Goal: Task Accomplishment & Management: Complete application form

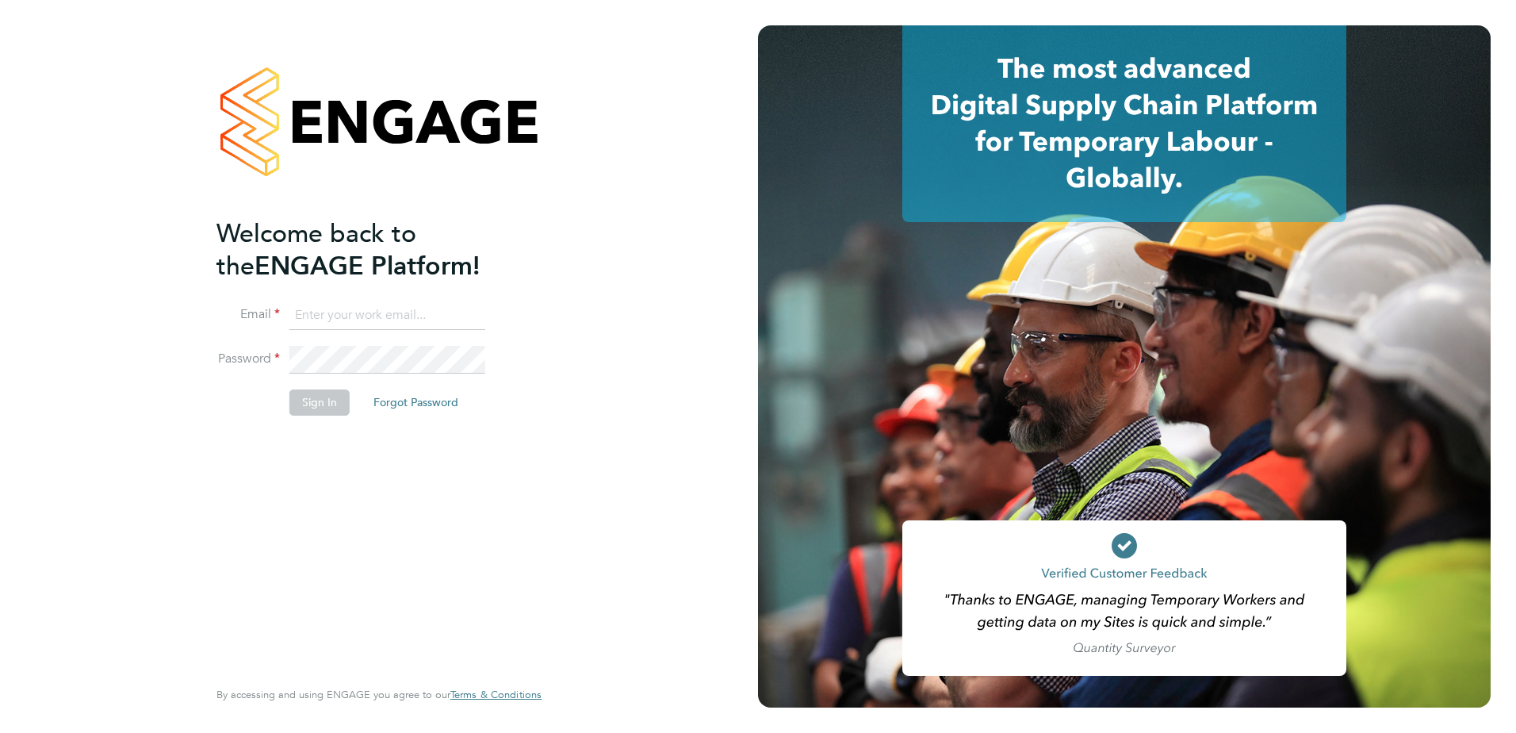
type input "[PERSON_NAME][EMAIL_ADDRESS][DOMAIN_NAME]"
drag, startPoint x: 337, startPoint y: 528, endPoint x: 316, endPoint y: 437, distance: 93.7
click at [331, 526] on div "Welcome back to the ENGAGE Platform! Email [EMAIL_ADDRESS][PERSON_NAME][DOMAIN_…" at bounding box center [370, 445] width 309 height 457
click at [325, 405] on button "Sign In" at bounding box center [319, 401] width 60 height 25
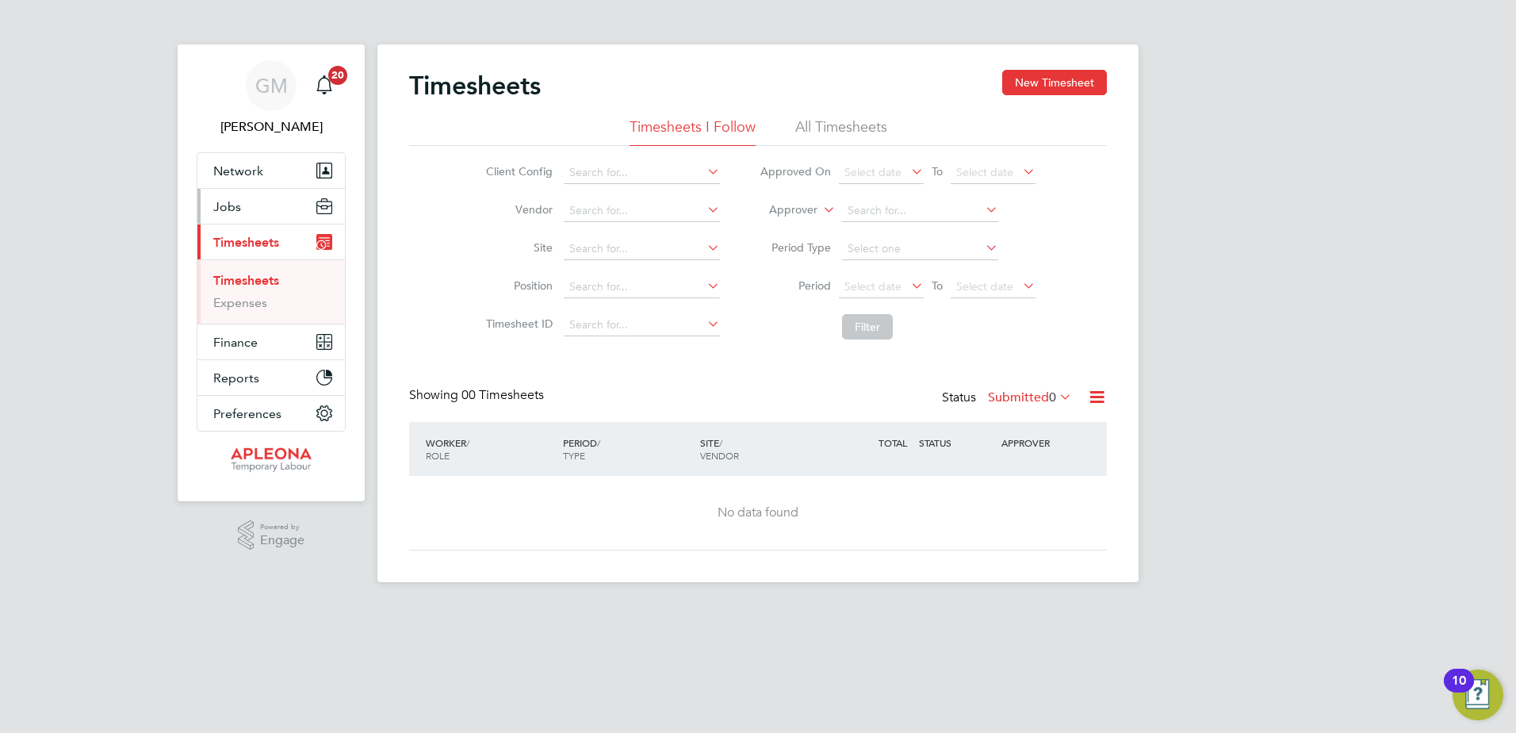
click at [258, 197] on button "Jobs" at bounding box center [270, 206] width 147 height 35
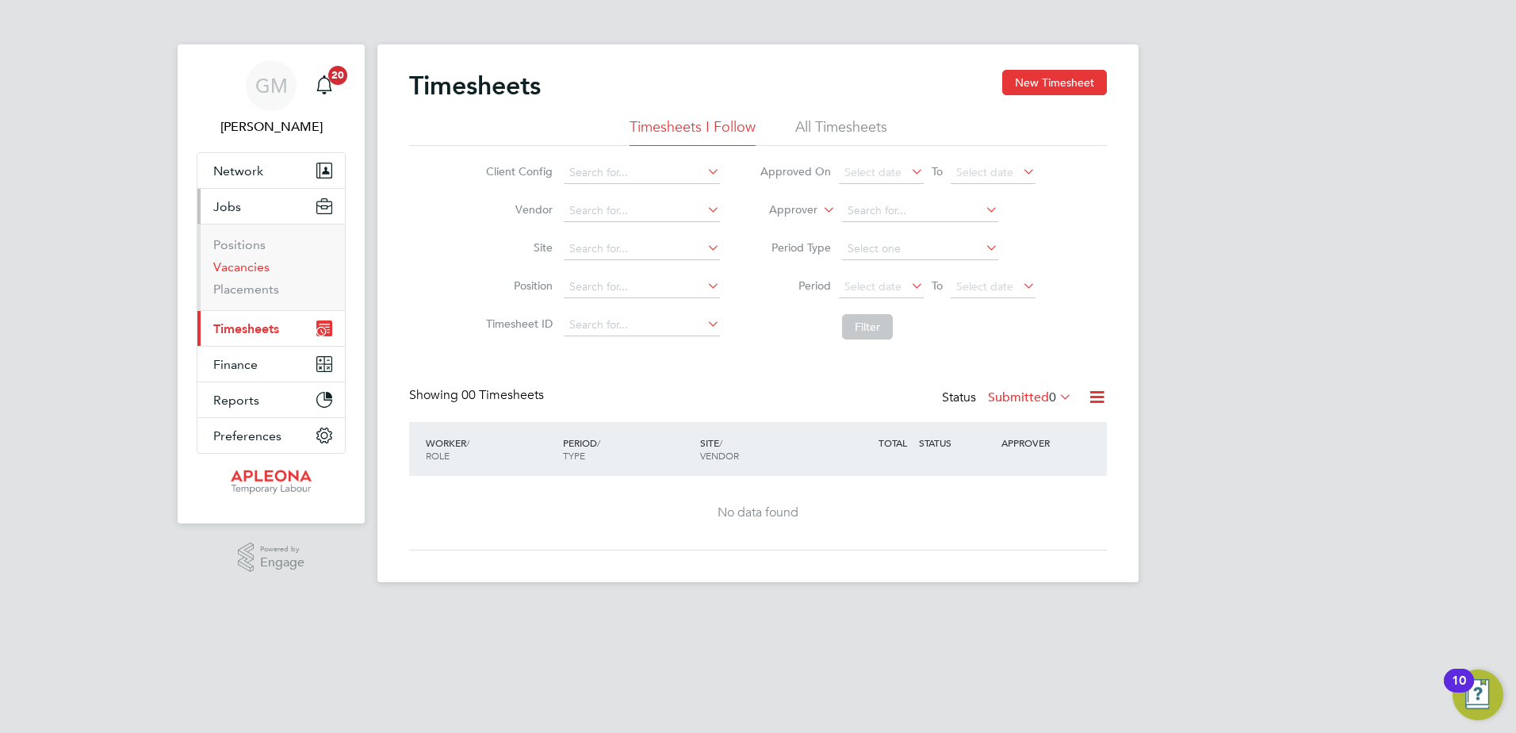
click at [247, 269] on link "Vacancies" at bounding box center [241, 266] width 56 height 15
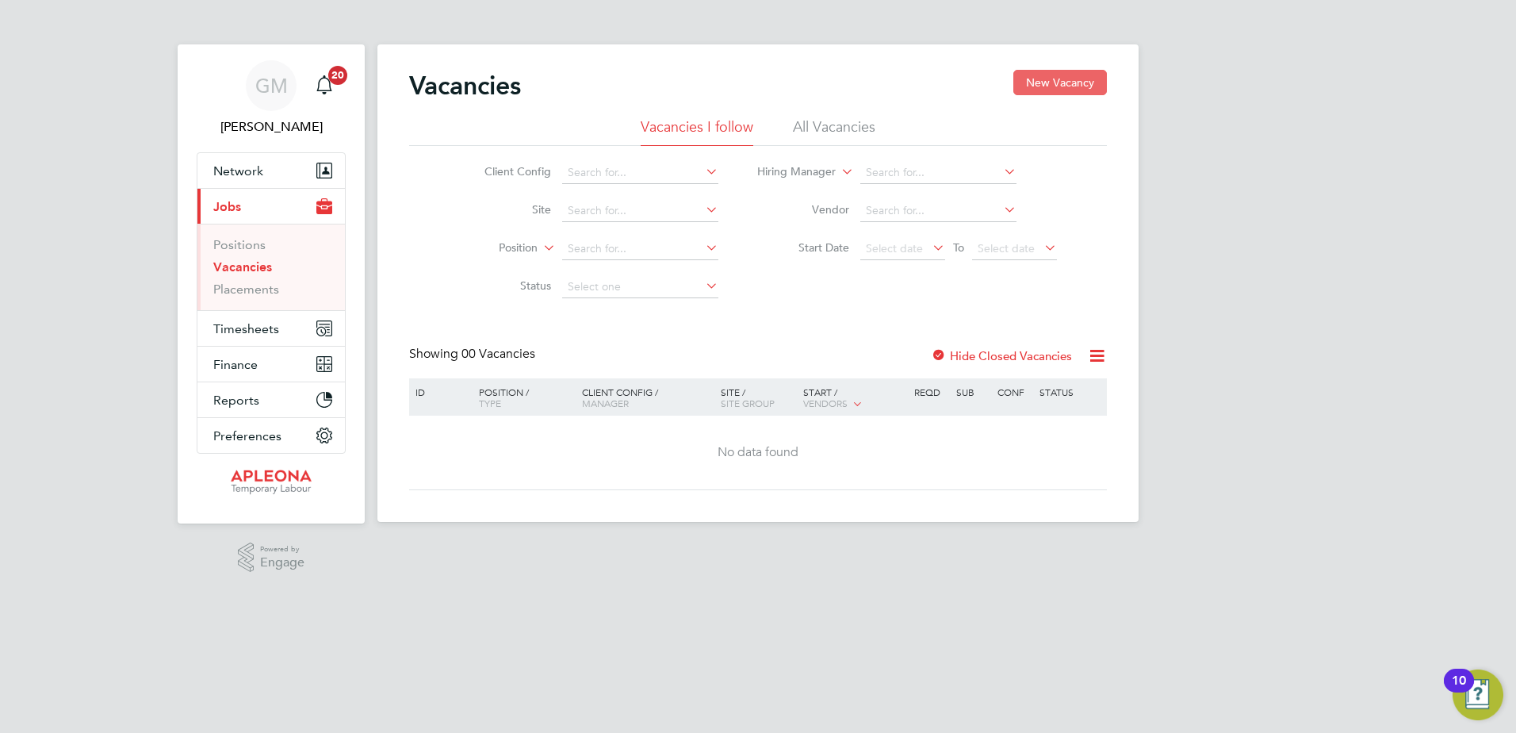
click at [1083, 81] on button "New Vacancy" at bounding box center [1060, 82] width 94 height 25
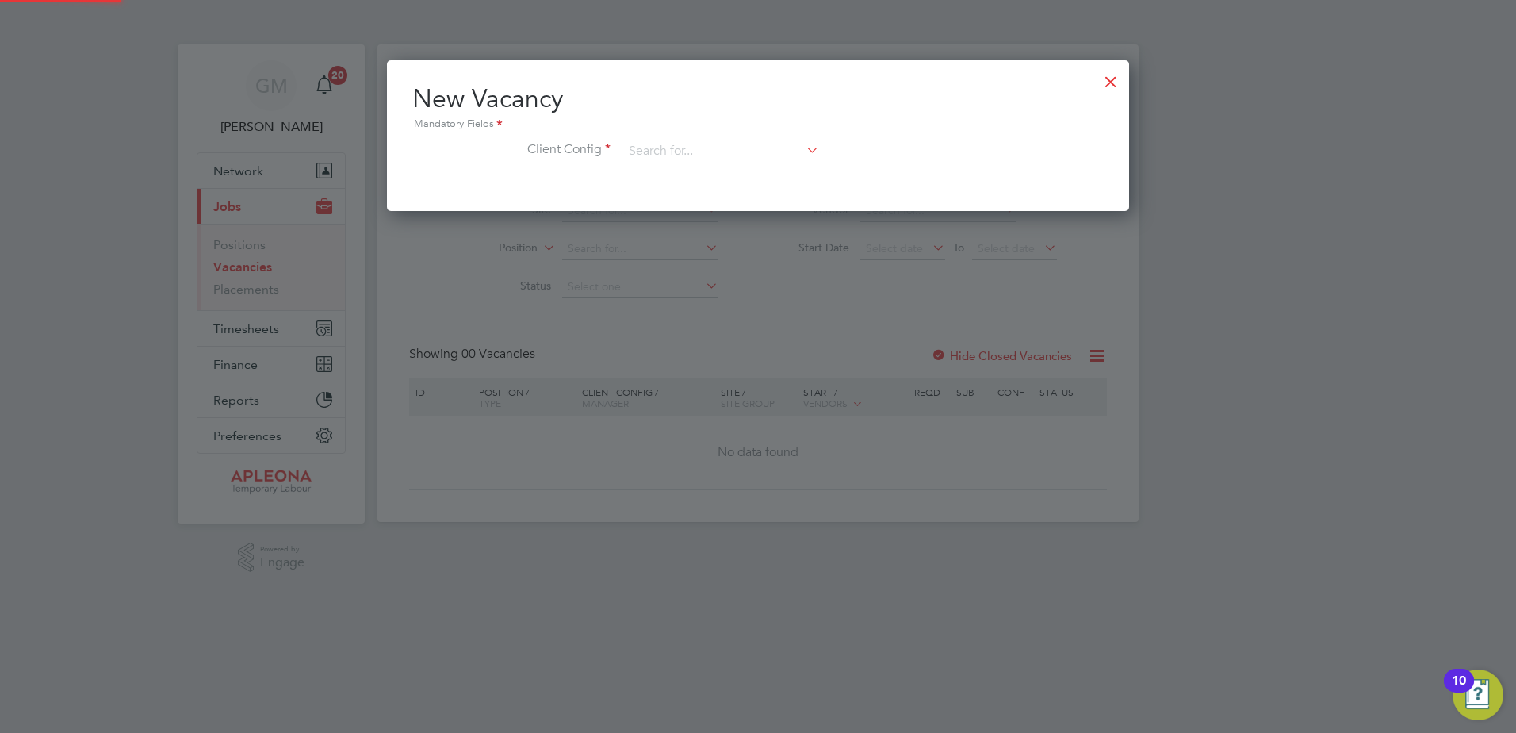
scroll to position [151, 743]
click at [647, 140] on input at bounding box center [721, 152] width 196 height 24
click at [688, 171] on li "Apleona - Pretium" at bounding box center [720, 173] width 197 height 21
type input "Apleona - Pretium"
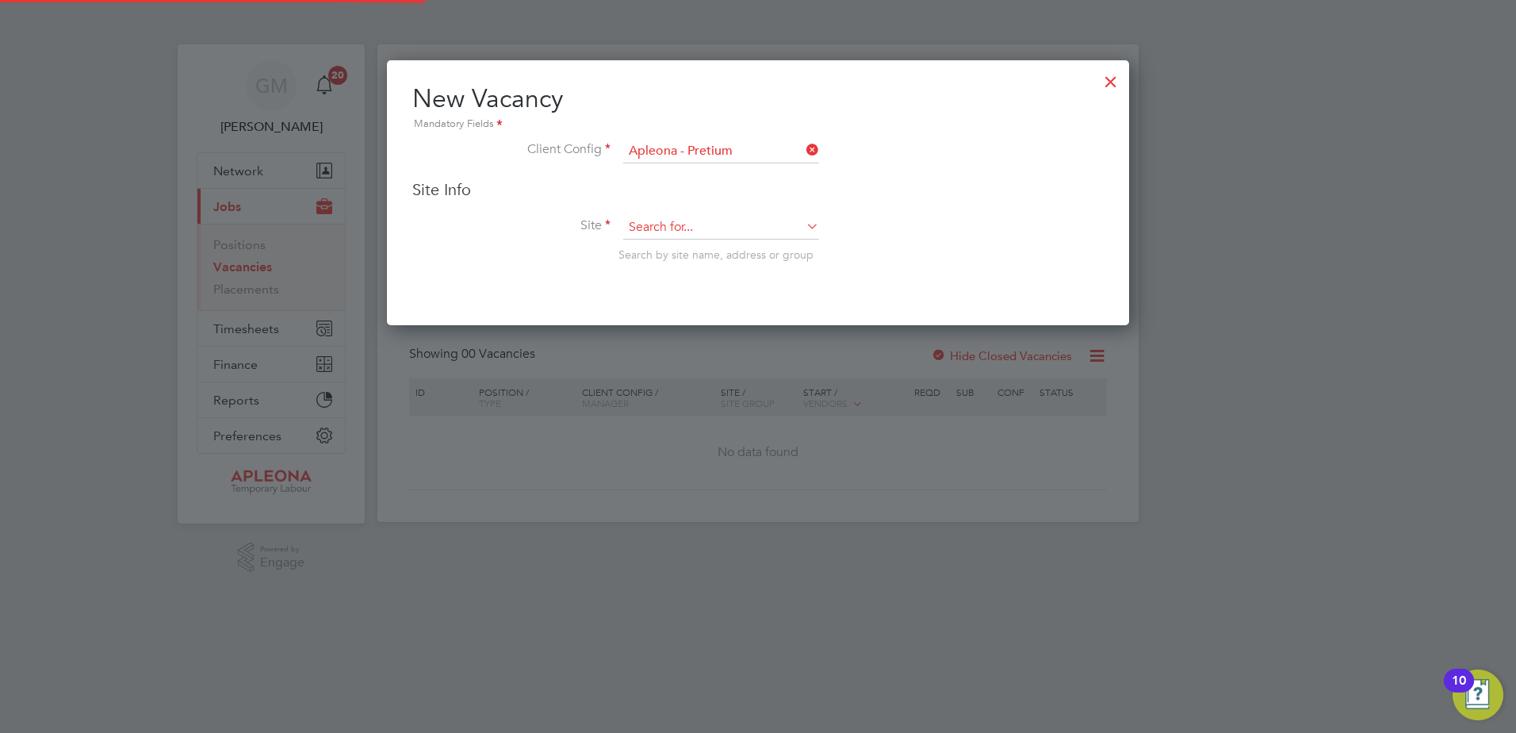
click at [679, 226] on input at bounding box center [721, 228] width 196 height 24
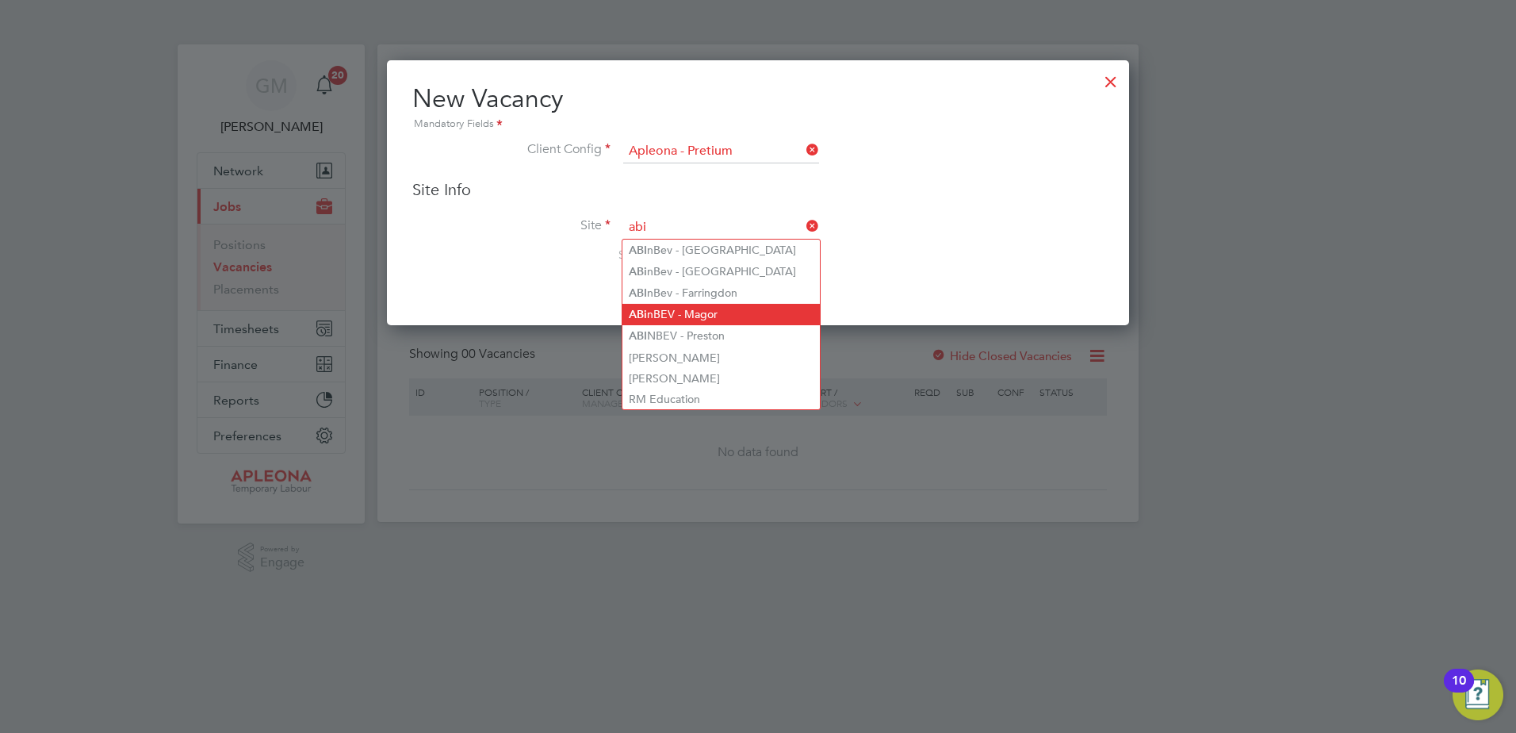
click at [713, 308] on li "ABi nBEV - Magor" at bounding box center [720, 314] width 197 height 21
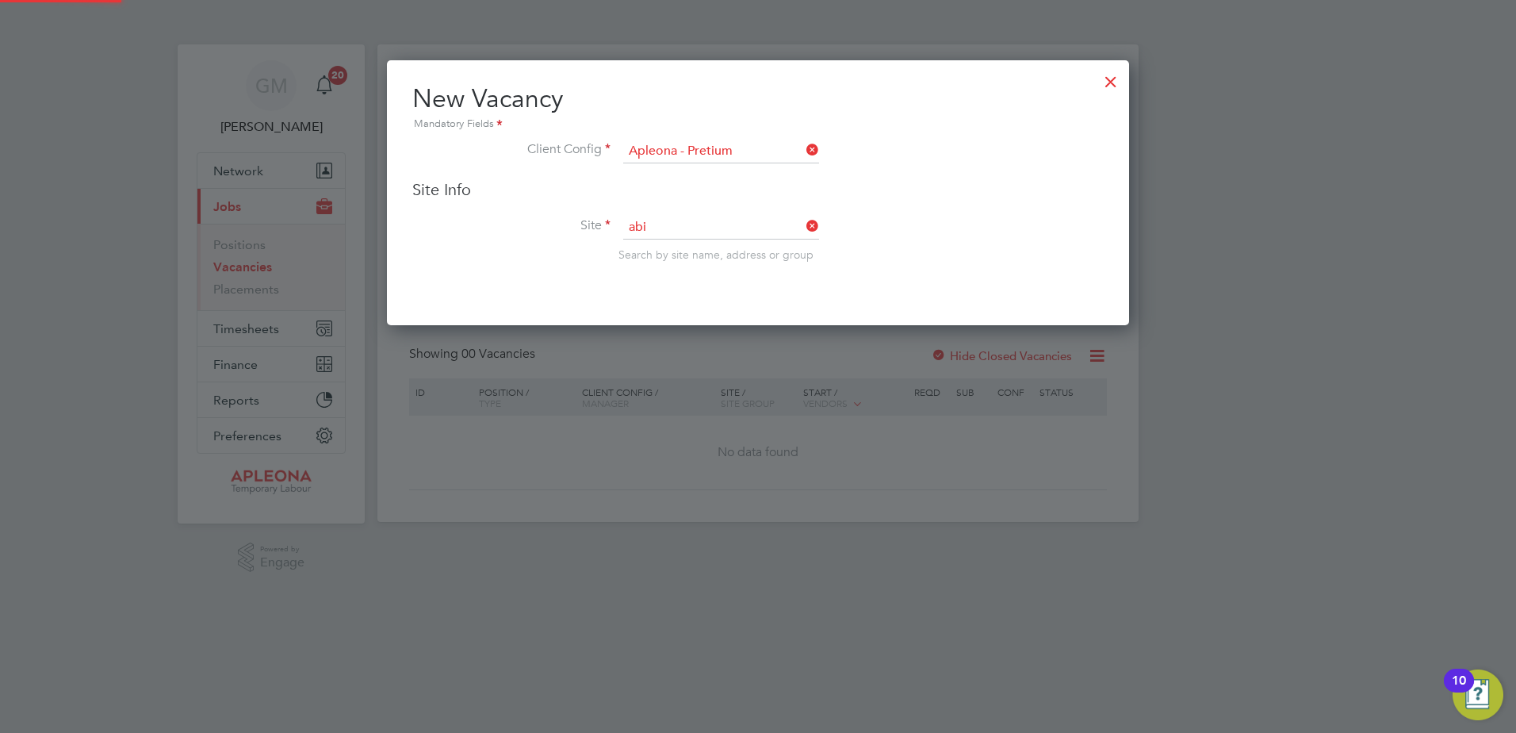
type input "ABinBEV - Magor"
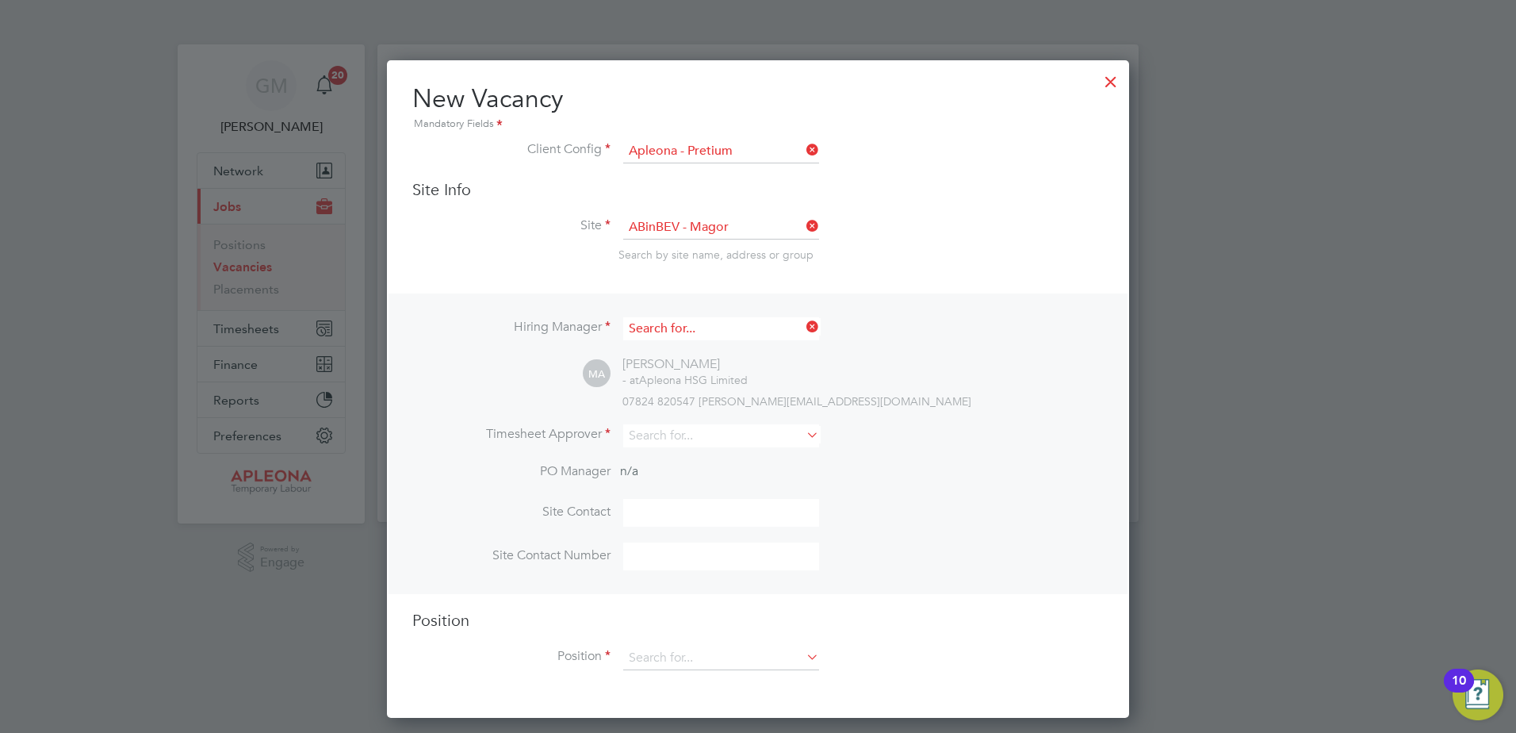
scroll to position [590, 743]
click at [731, 326] on input at bounding box center [721, 328] width 196 height 23
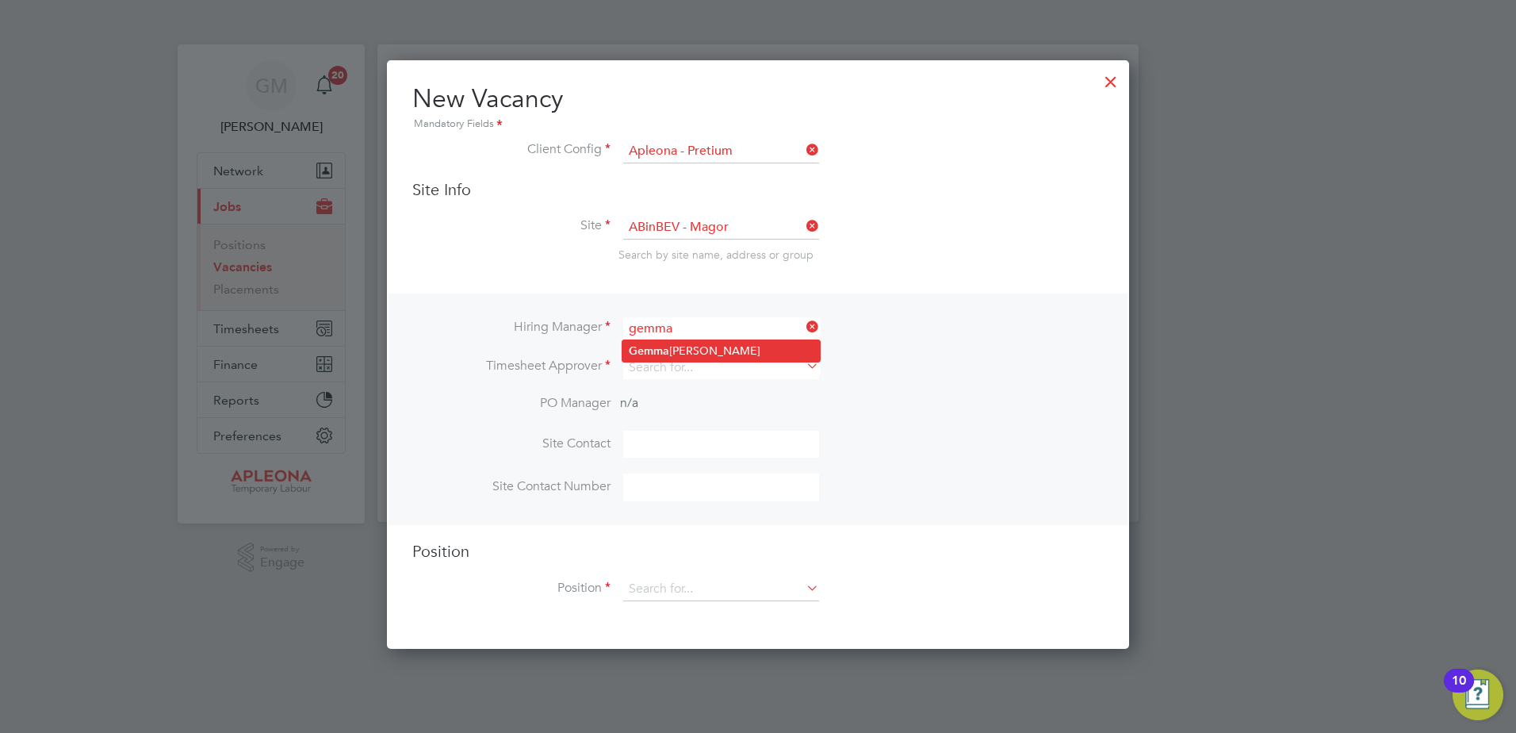
click at [699, 353] on li "Gemma McBride" at bounding box center [720, 350] width 197 height 21
type input "Gemma McBride"
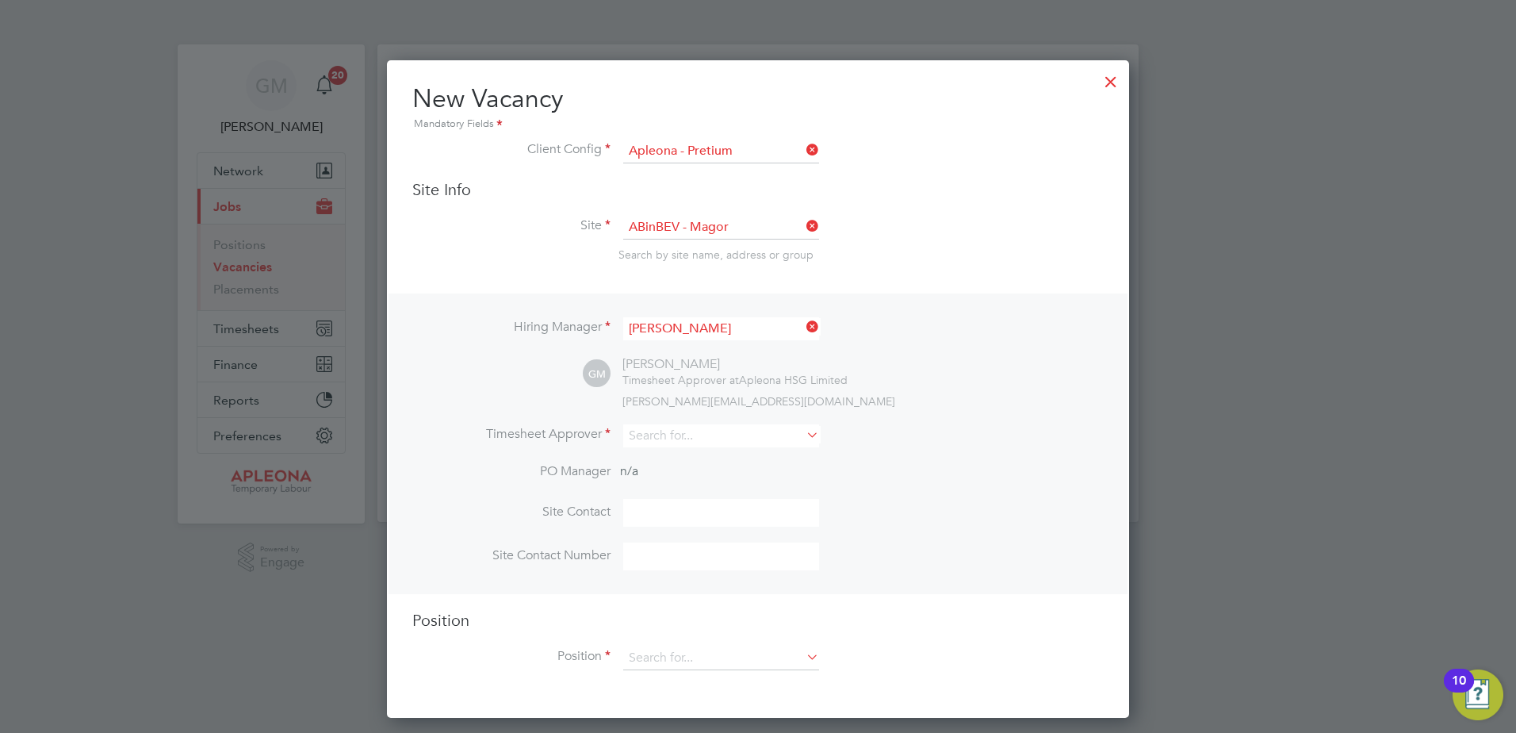
scroll to position [658, 743]
click at [679, 431] on input at bounding box center [721, 435] width 196 height 23
click at [682, 457] on li "Gemma McBride" at bounding box center [720, 458] width 197 height 21
type input "Gemma McBride"
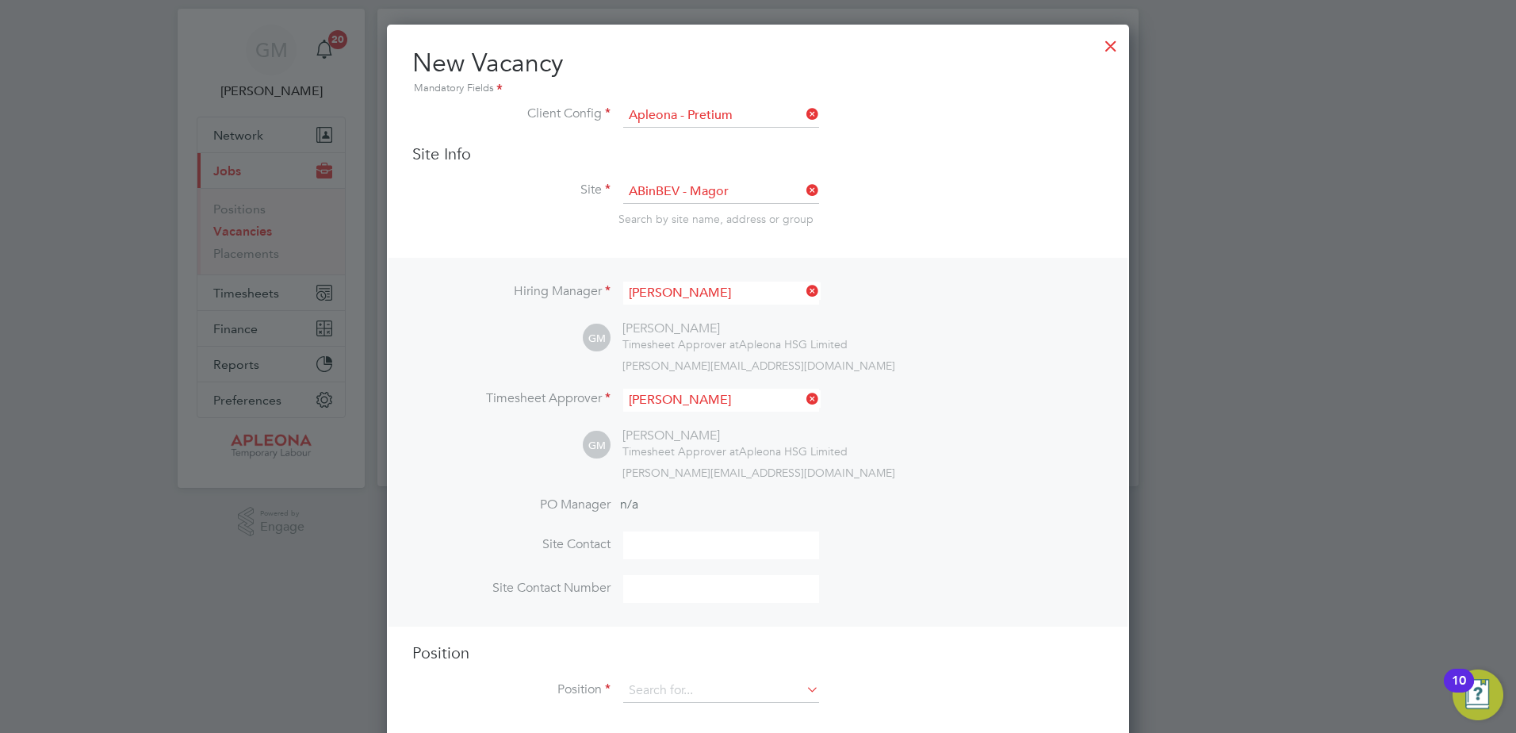
scroll to position [55, 0]
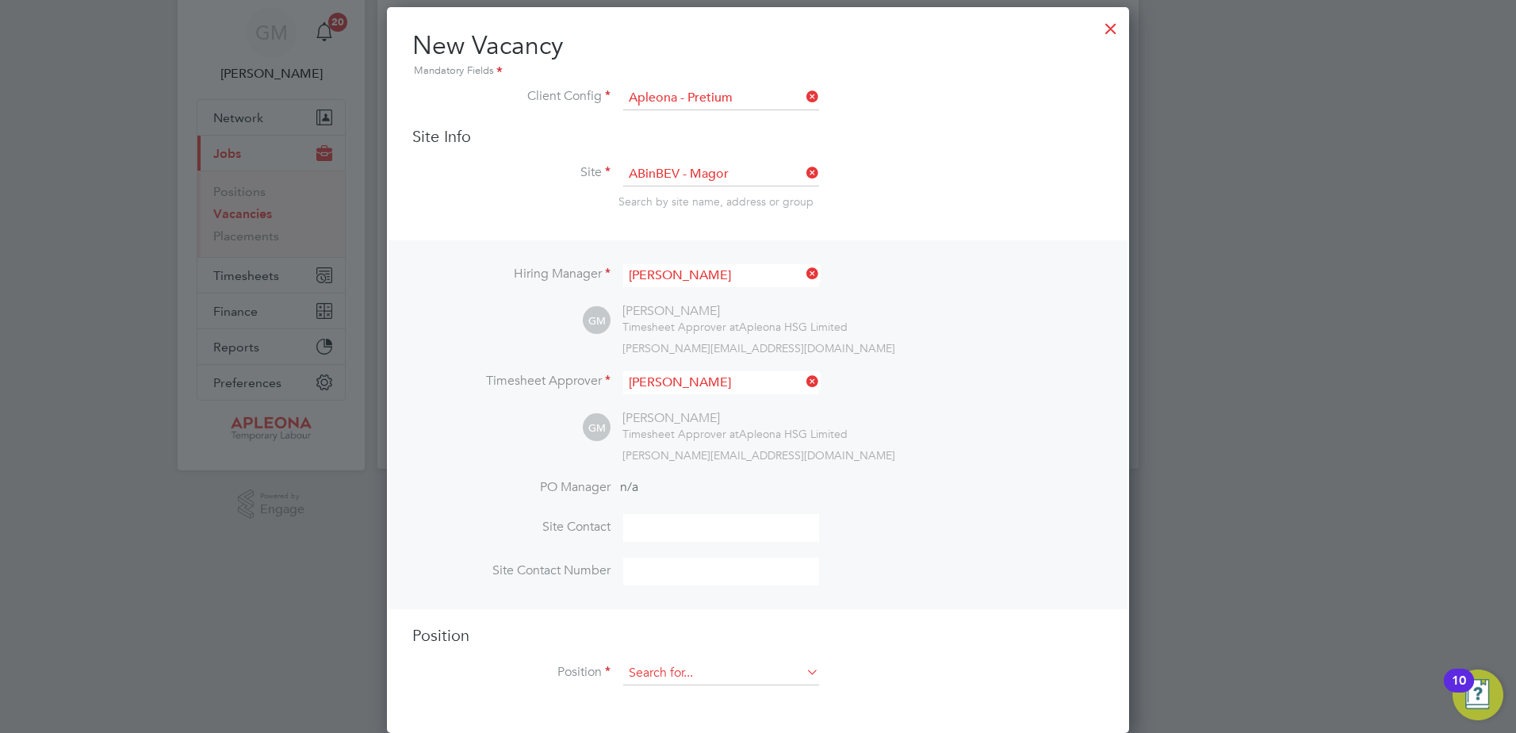
click at [792, 673] on input at bounding box center [721, 673] width 196 height 24
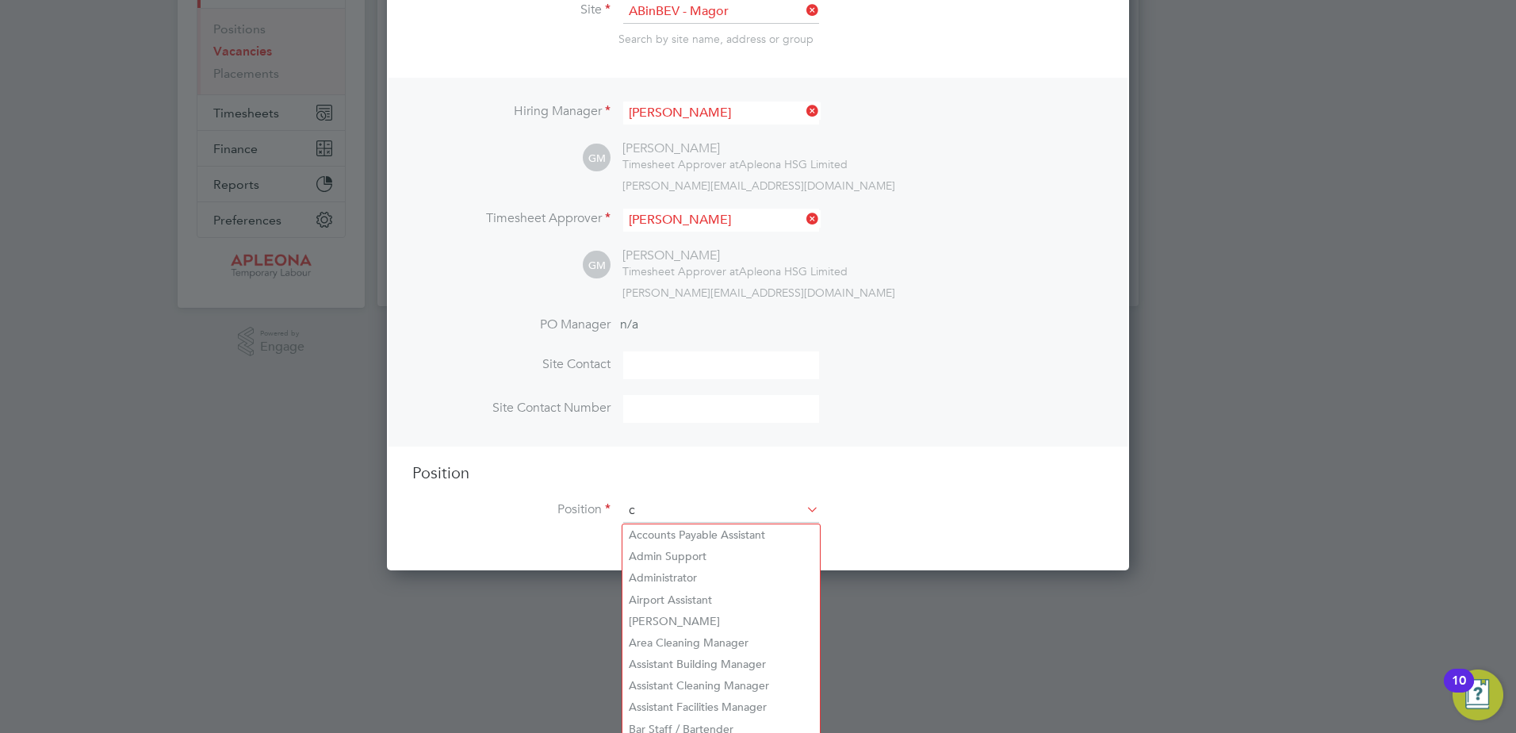
scroll to position [2280, 743]
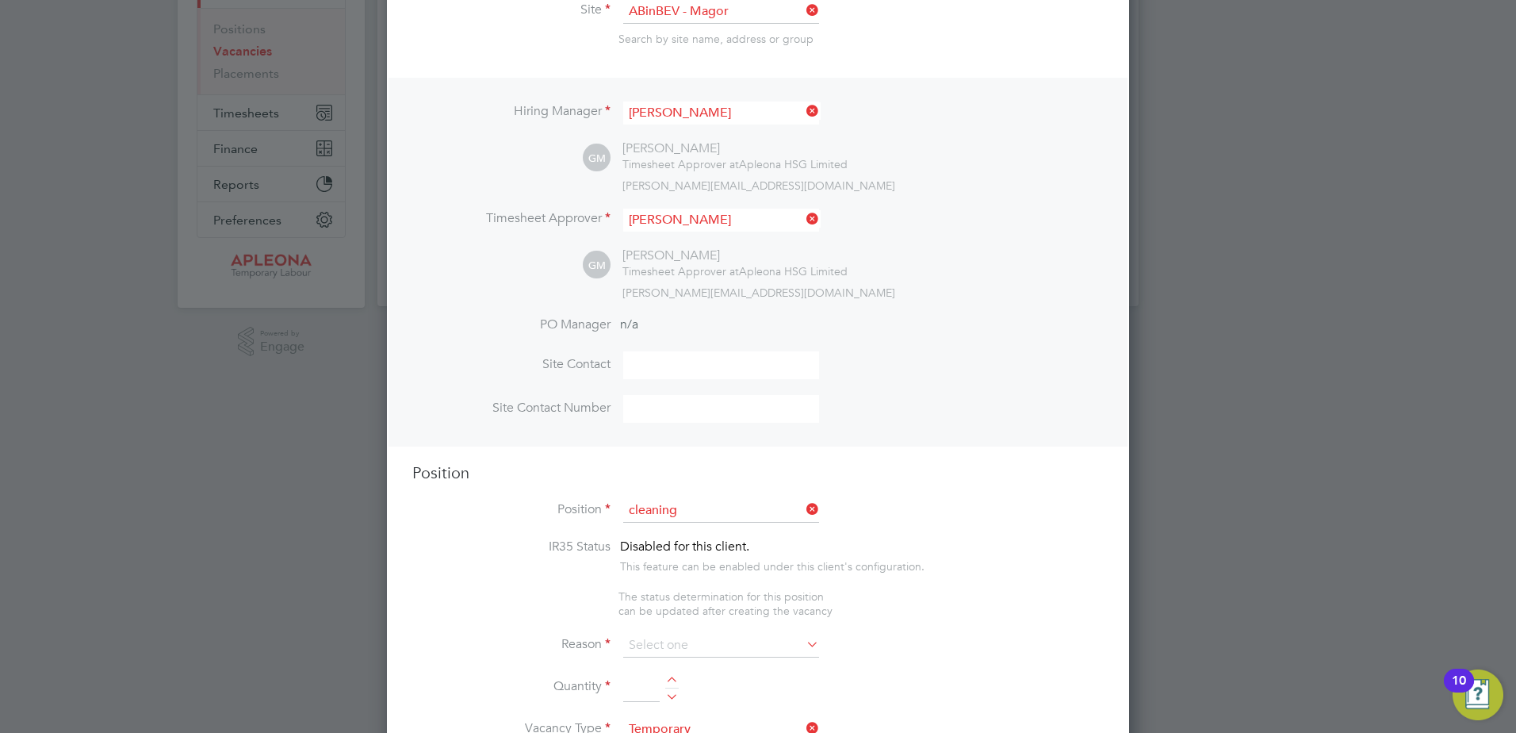
click at [739, 598] on li "Cleaning Operative" at bounding box center [720, 599] width 197 height 21
type input "Cleaning Operative"
type textarea "Cleaning of a School, will include wiping down, cleaning toilets, emptying bins…"
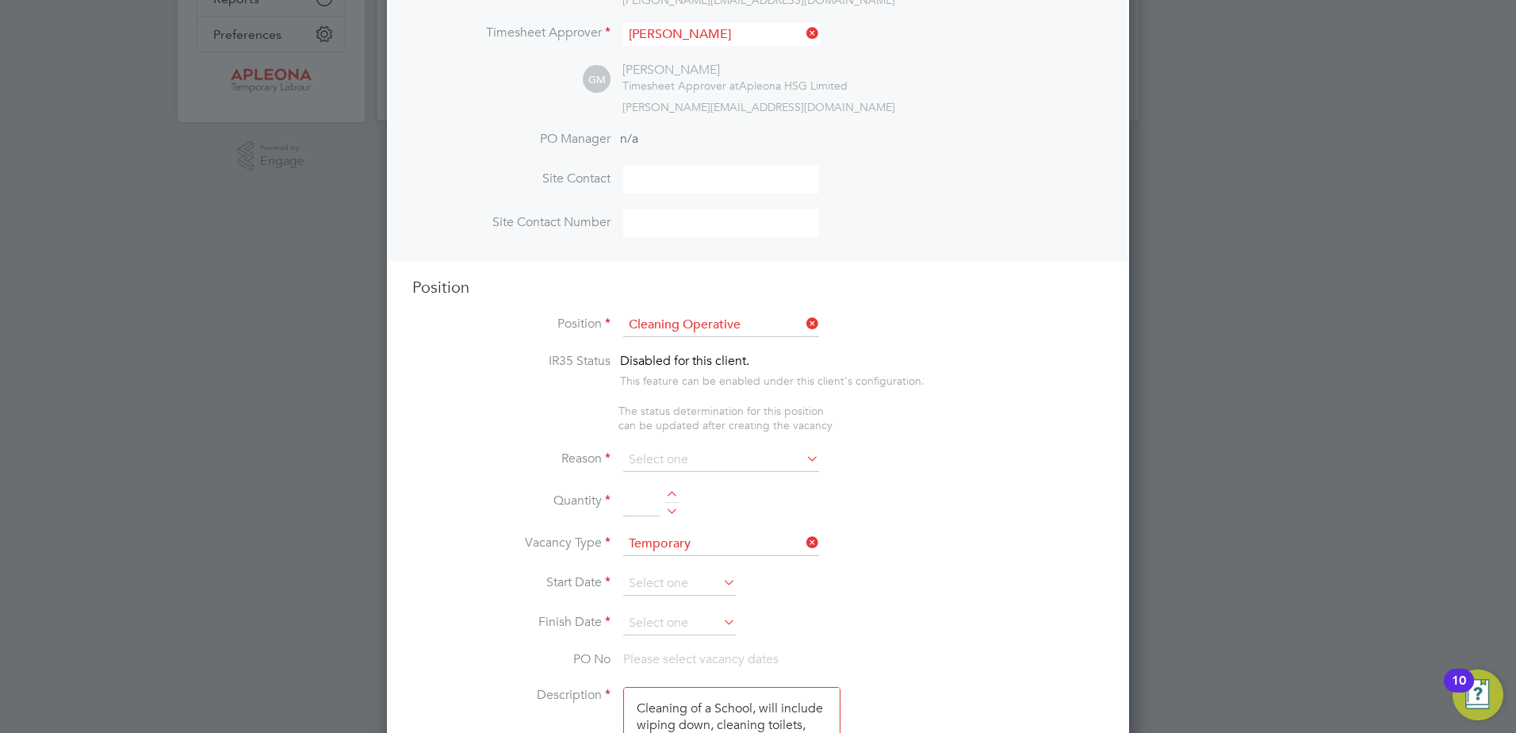
scroll to position [533, 0]
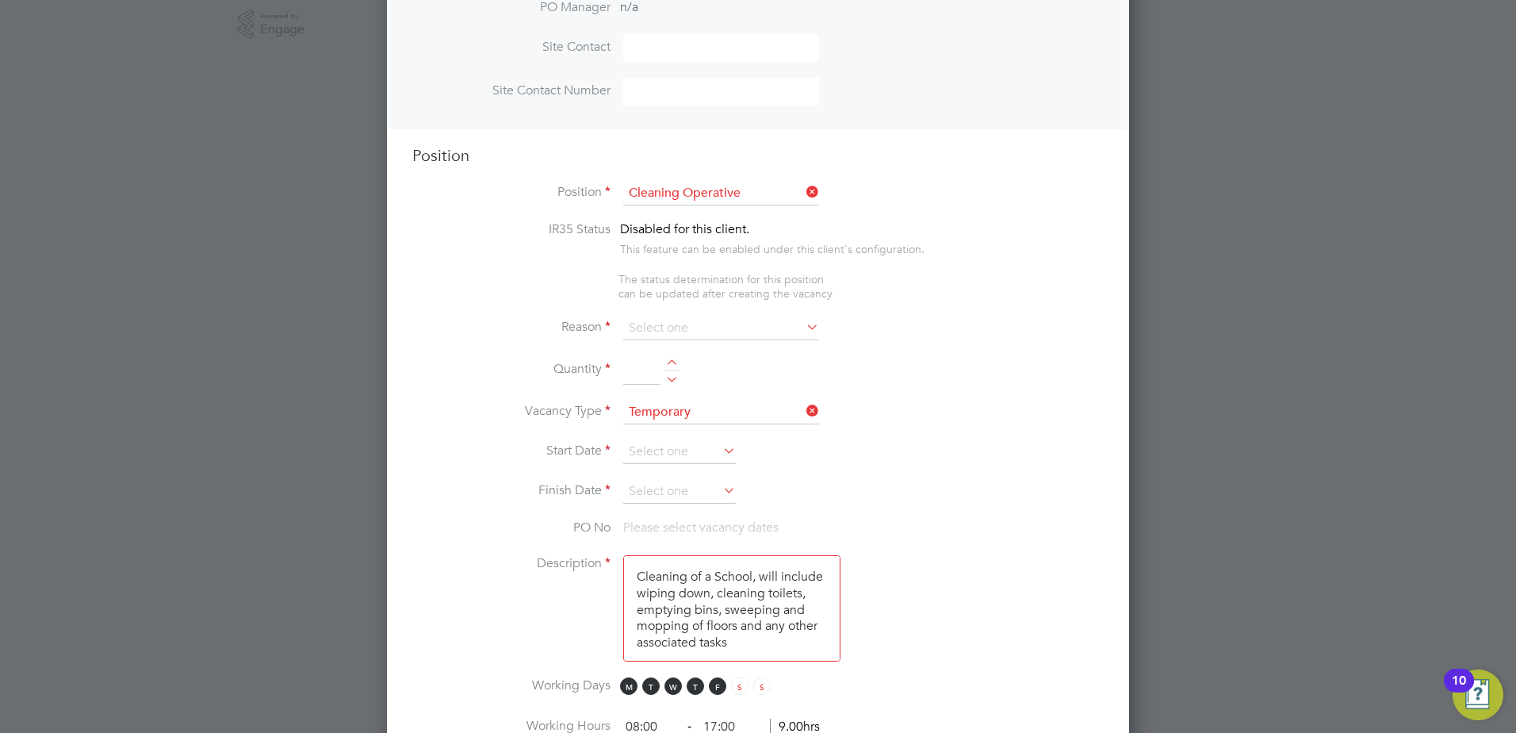
click at [803, 331] on icon at bounding box center [803, 327] width 0 height 22
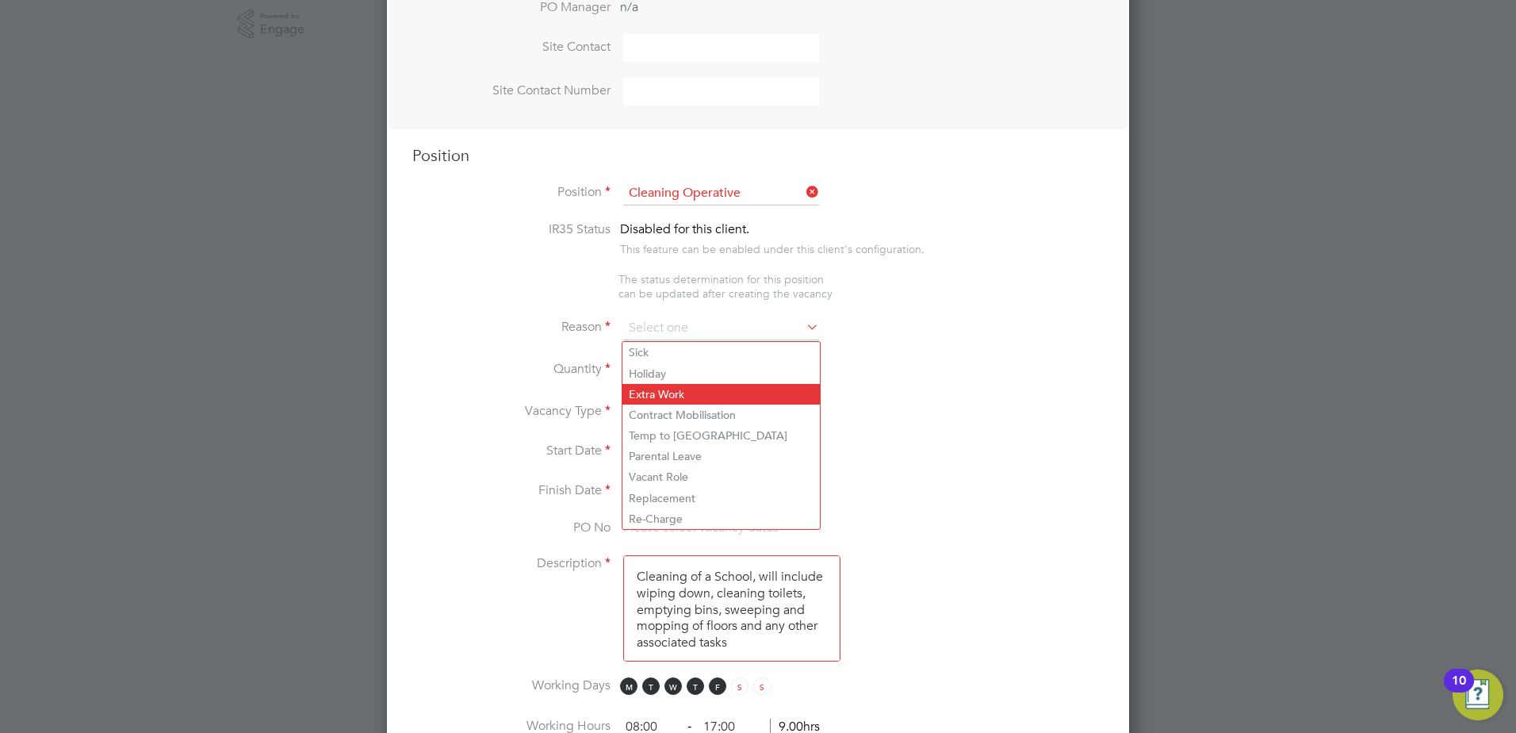
click at [719, 387] on li "Extra Work" at bounding box center [720, 394] width 197 height 21
type input "Extra Work"
click at [659, 389] on li "Extra Work" at bounding box center [720, 394] width 197 height 21
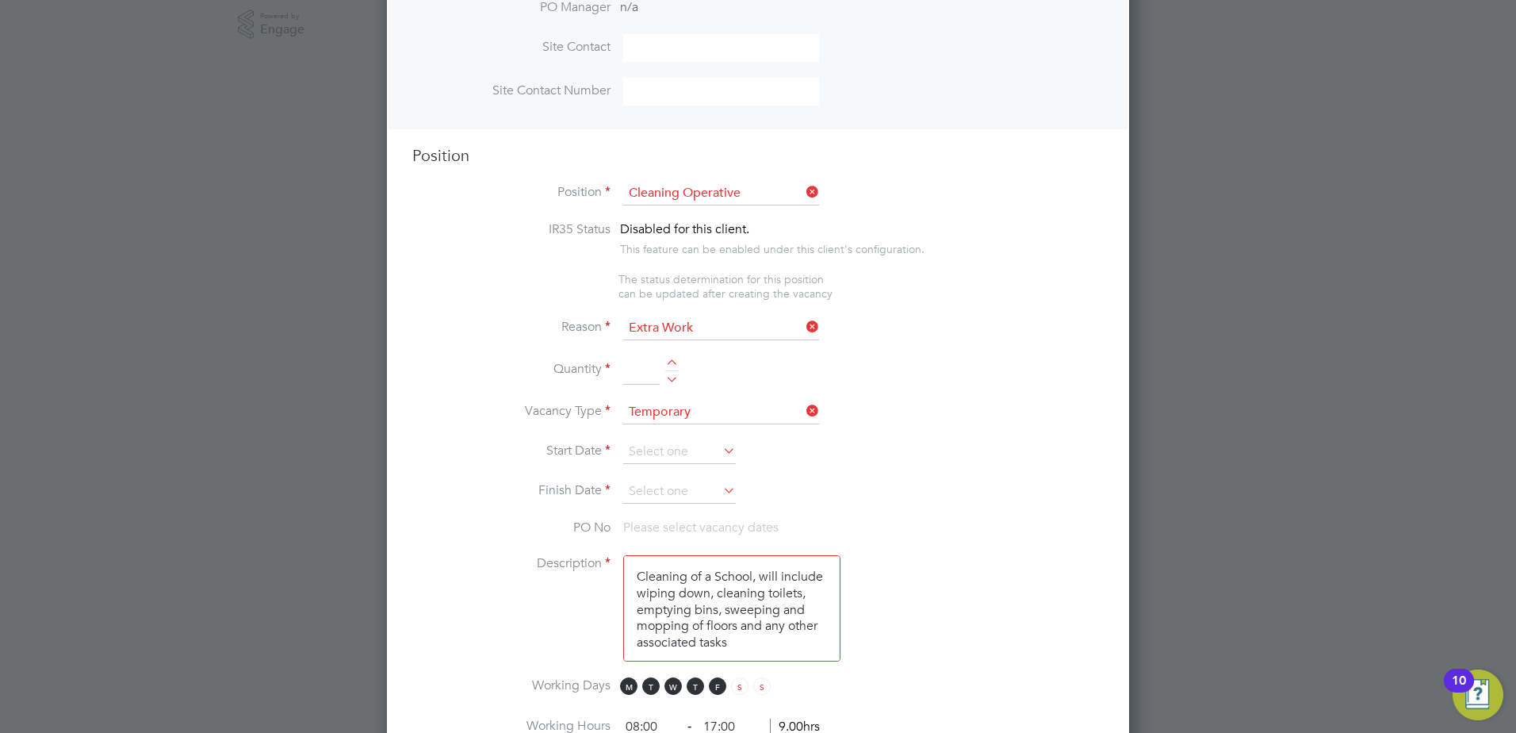
click at [923, 363] on li "Quantity" at bounding box center [757, 378] width 691 height 44
click at [670, 362] on div at bounding box center [671, 364] width 13 height 11
click at [662, 355] on li "Reason Extra Work" at bounding box center [757, 336] width 691 height 40
click at [667, 375] on div at bounding box center [671, 376] width 13 height 11
click at [672, 360] on li "Quantity 1" at bounding box center [757, 378] width 691 height 44
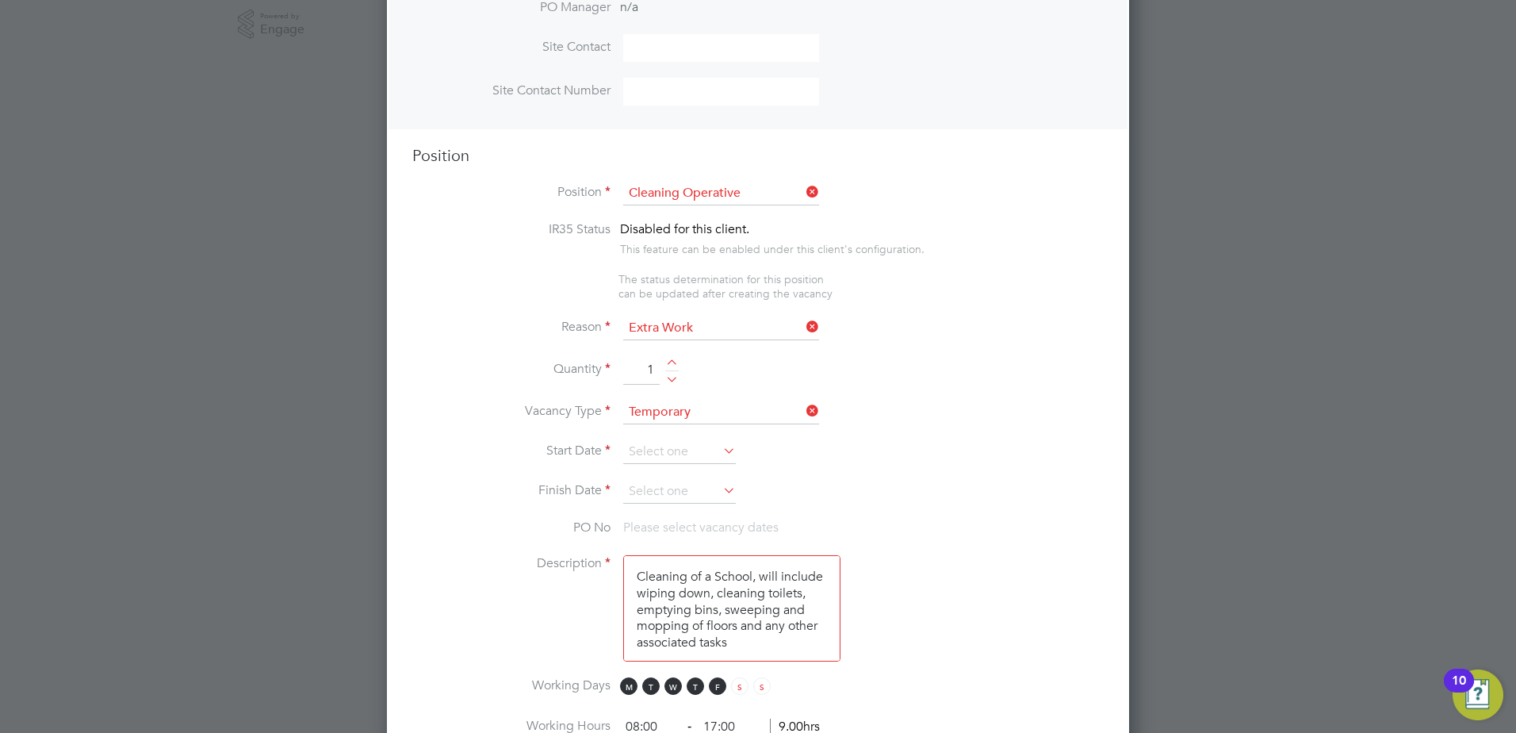
click at [674, 366] on div at bounding box center [671, 364] width 13 height 11
type input "2"
drag, startPoint x: 720, startPoint y: 576, endPoint x: 752, endPoint y: 580, distance: 31.9
click at [752, 580] on textarea "Cleaning of a School, will include wiping down, cleaning toilets, emptying bins…" at bounding box center [731, 608] width 217 height 106
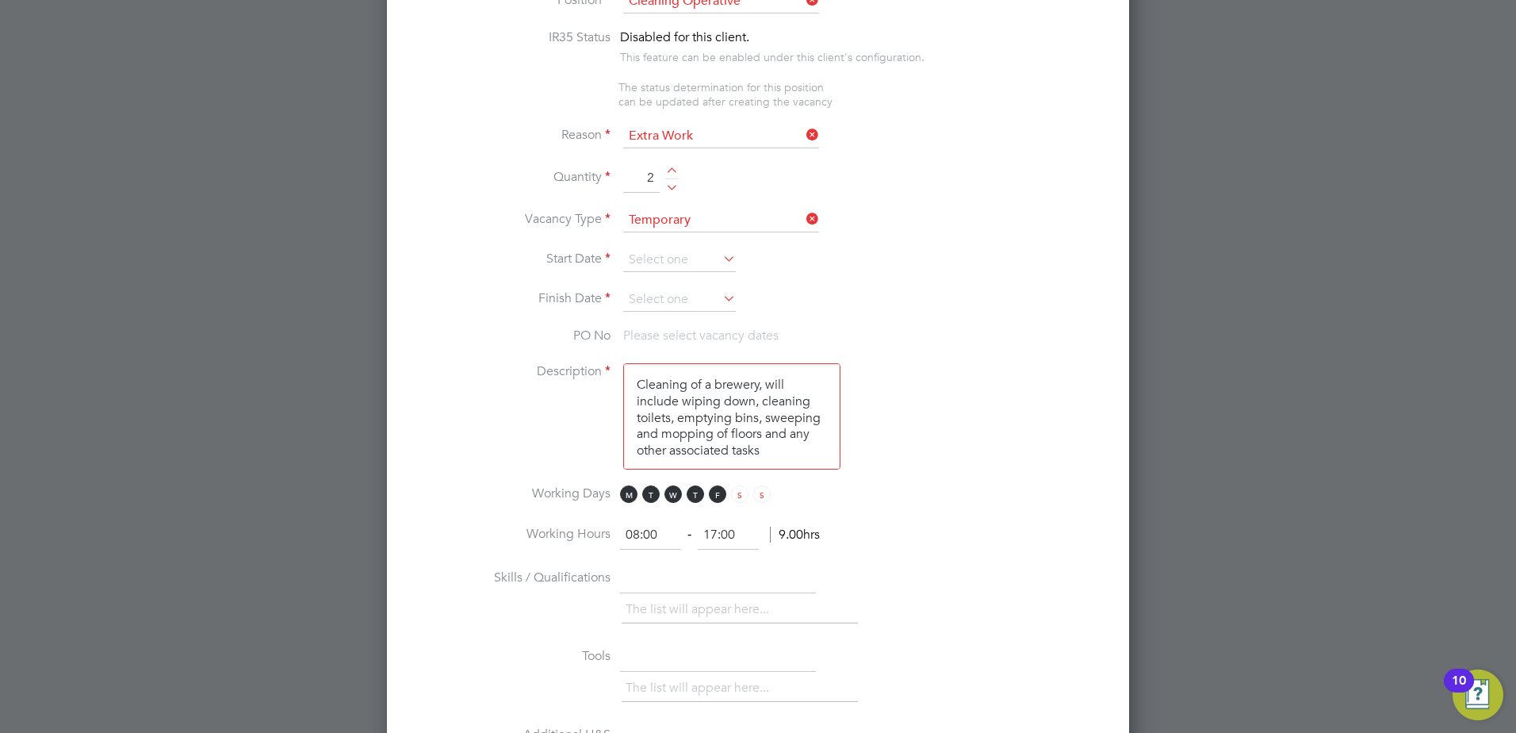
scroll to position [850, 0]
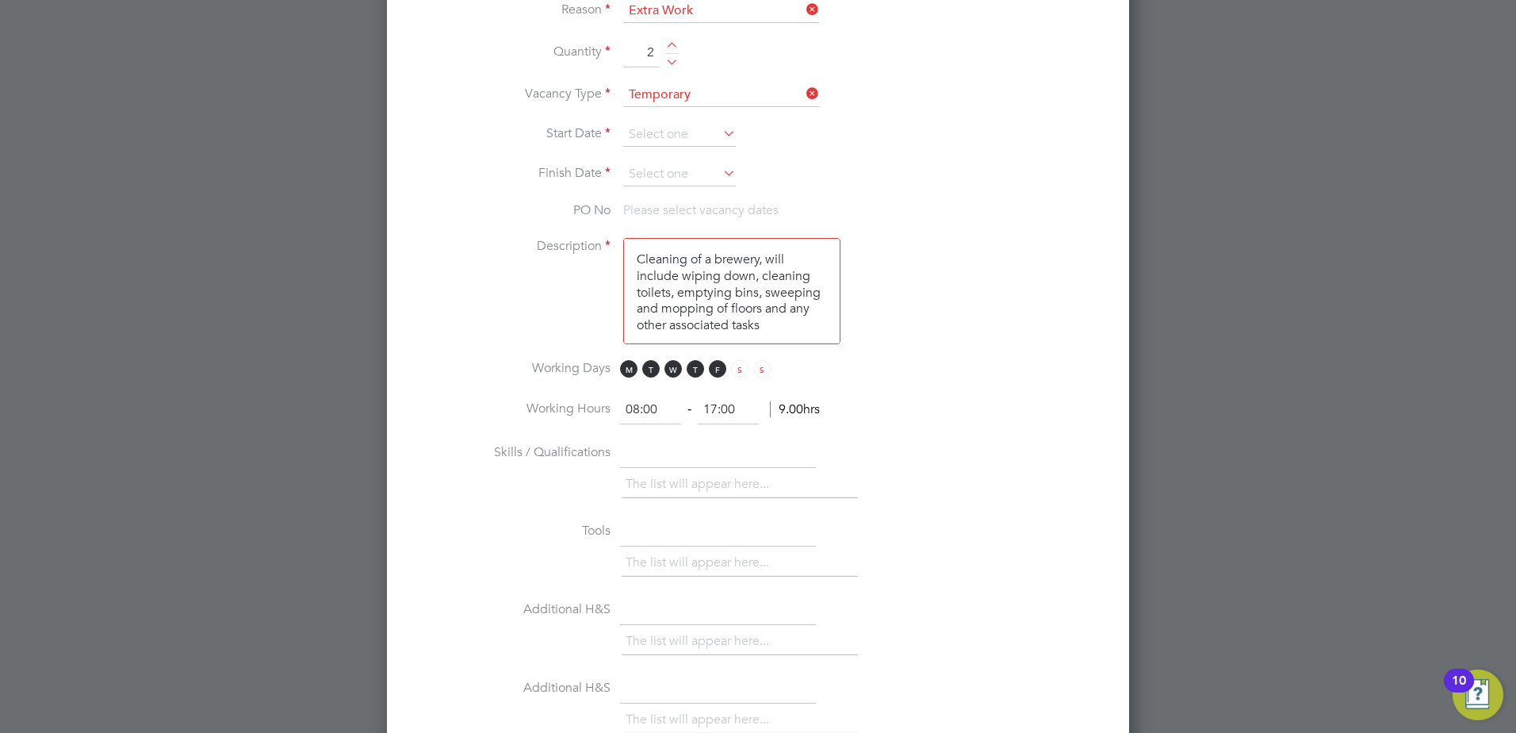
type textarea "Cleaning of a brewery, will include wiping down, cleaning toilets, emptying bin…"
click at [634, 405] on input "08:00" at bounding box center [650, 410] width 61 height 29
type input "06:00"
drag, startPoint x: 714, startPoint y: 408, endPoint x: 792, endPoint y: 427, distance: 80.6
click at [722, 409] on input "17:00" at bounding box center [728, 410] width 61 height 29
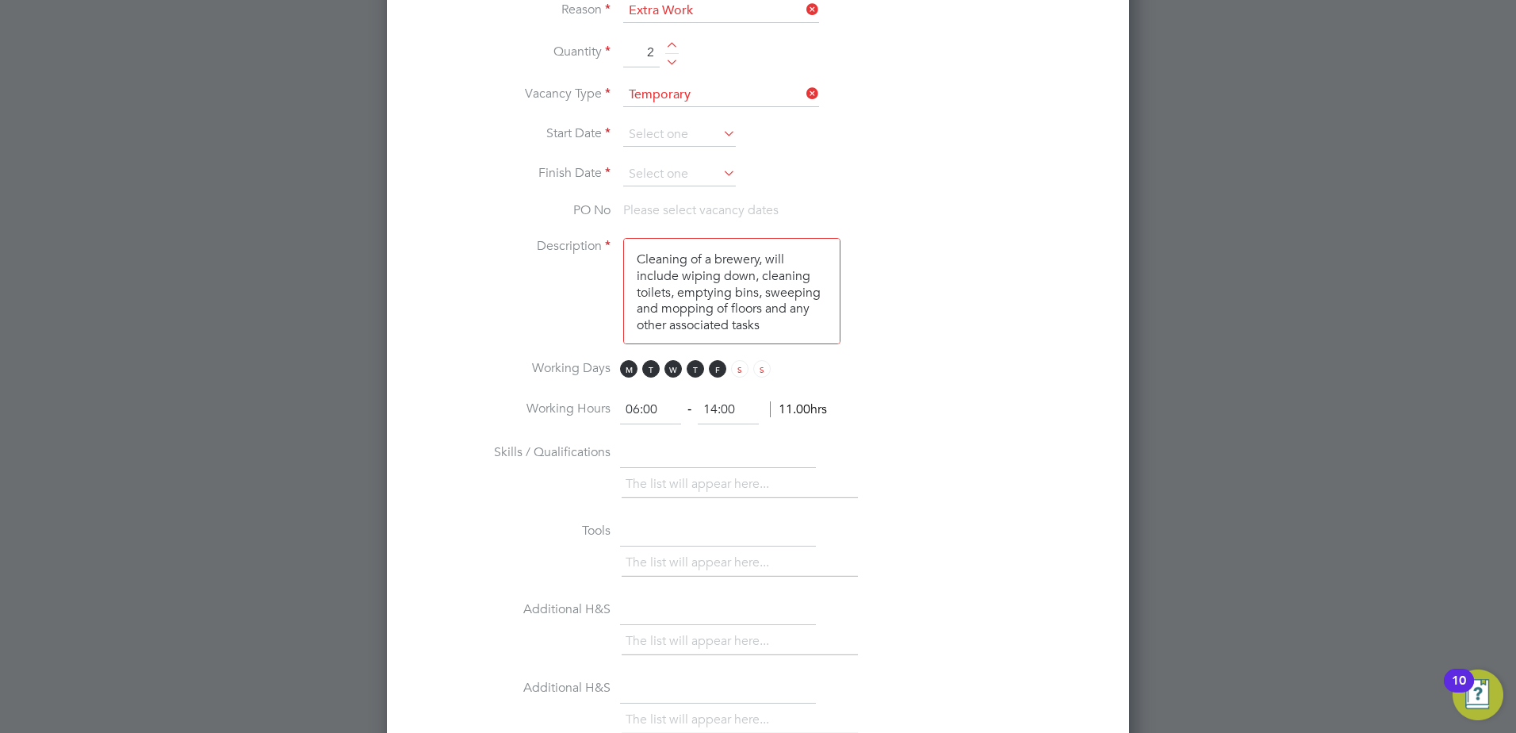
type input "14:00"
click at [751, 483] on li "The list will appear here..." at bounding box center [701, 483] width 150 height 21
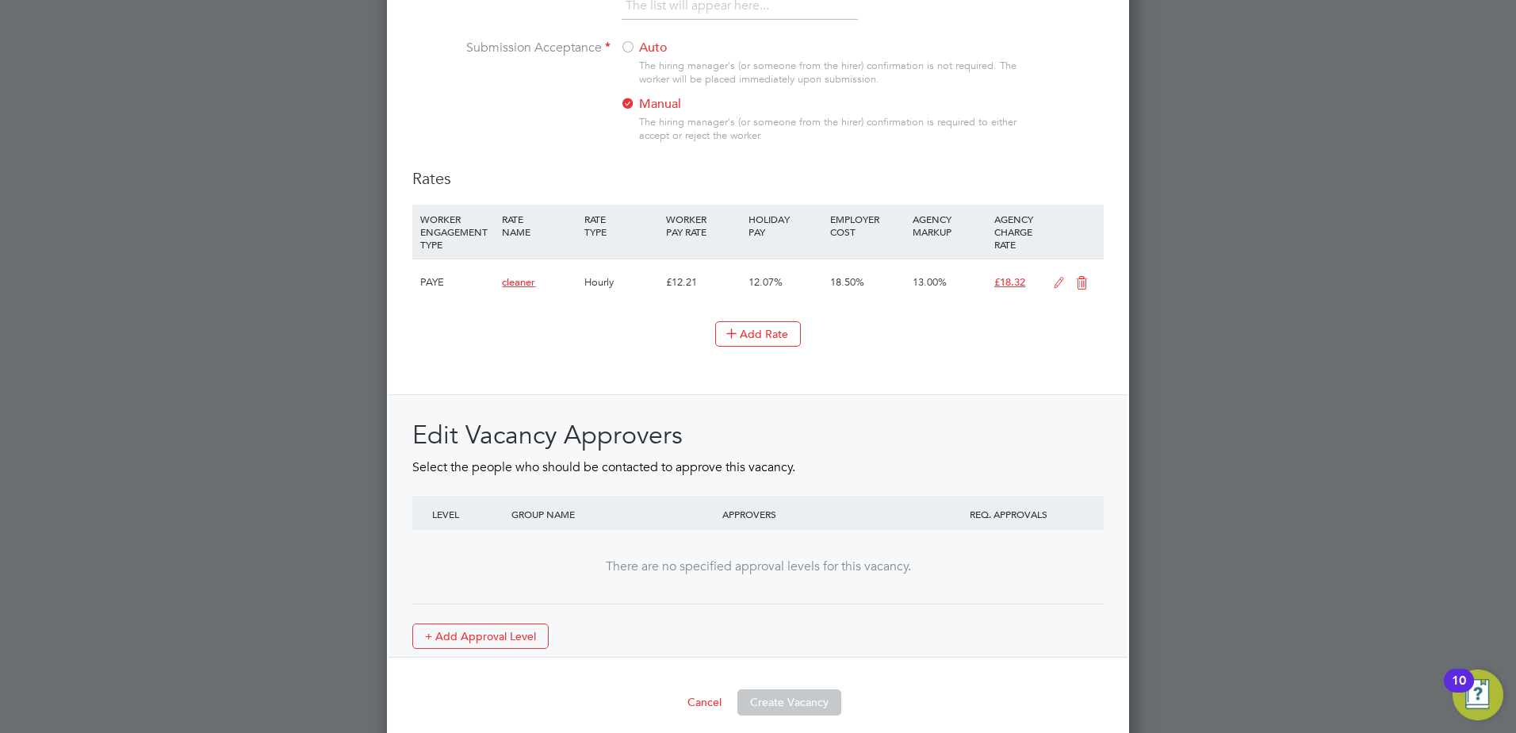
scroll to position [1579, 0]
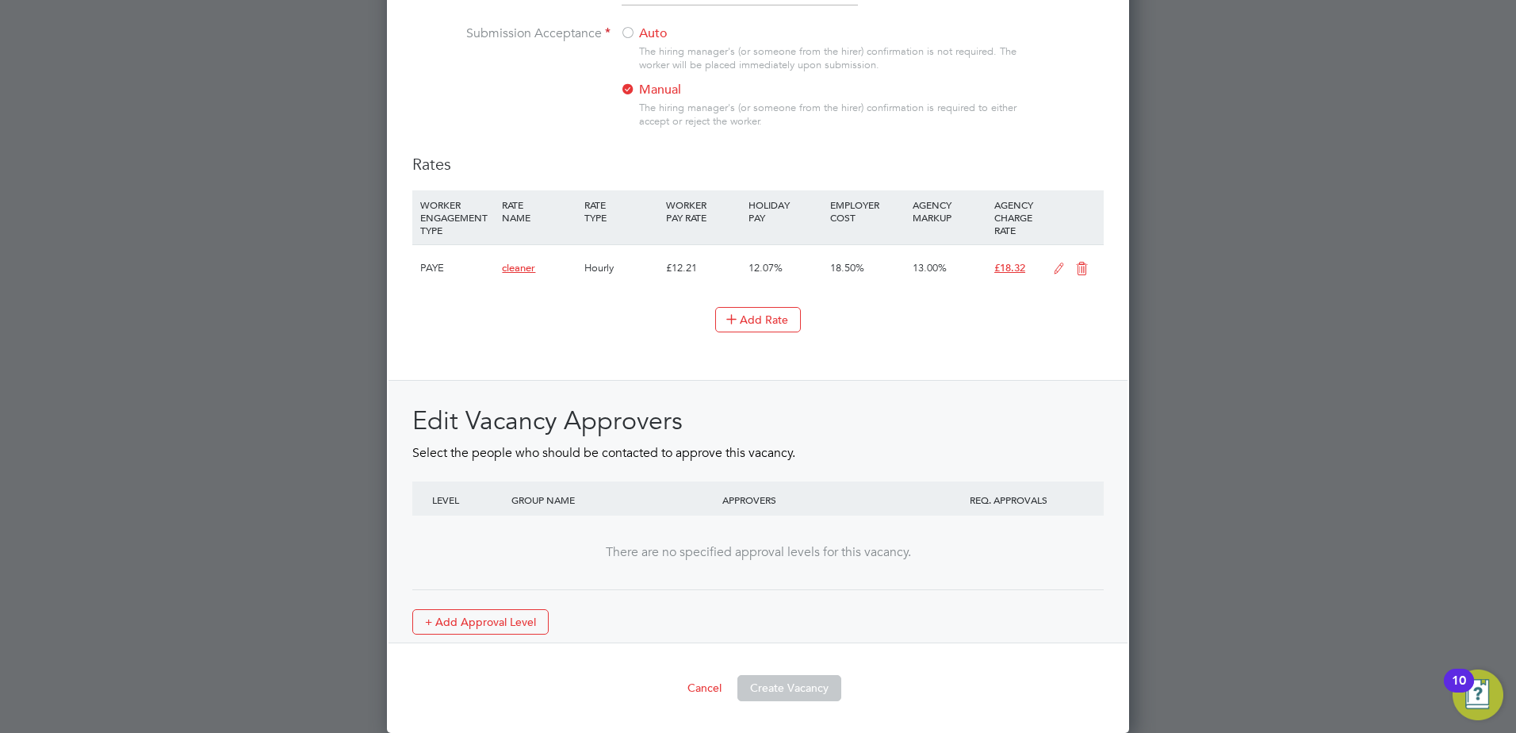
drag, startPoint x: 882, startPoint y: 389, endPoint x: 909, endPoint y: 435, distance: 54.0
click at [882, 389] on div "Edit Vacancy Approvers Select the people who should be contacted to approve thi…" at bounding box center [758, 512] width 739 height 264
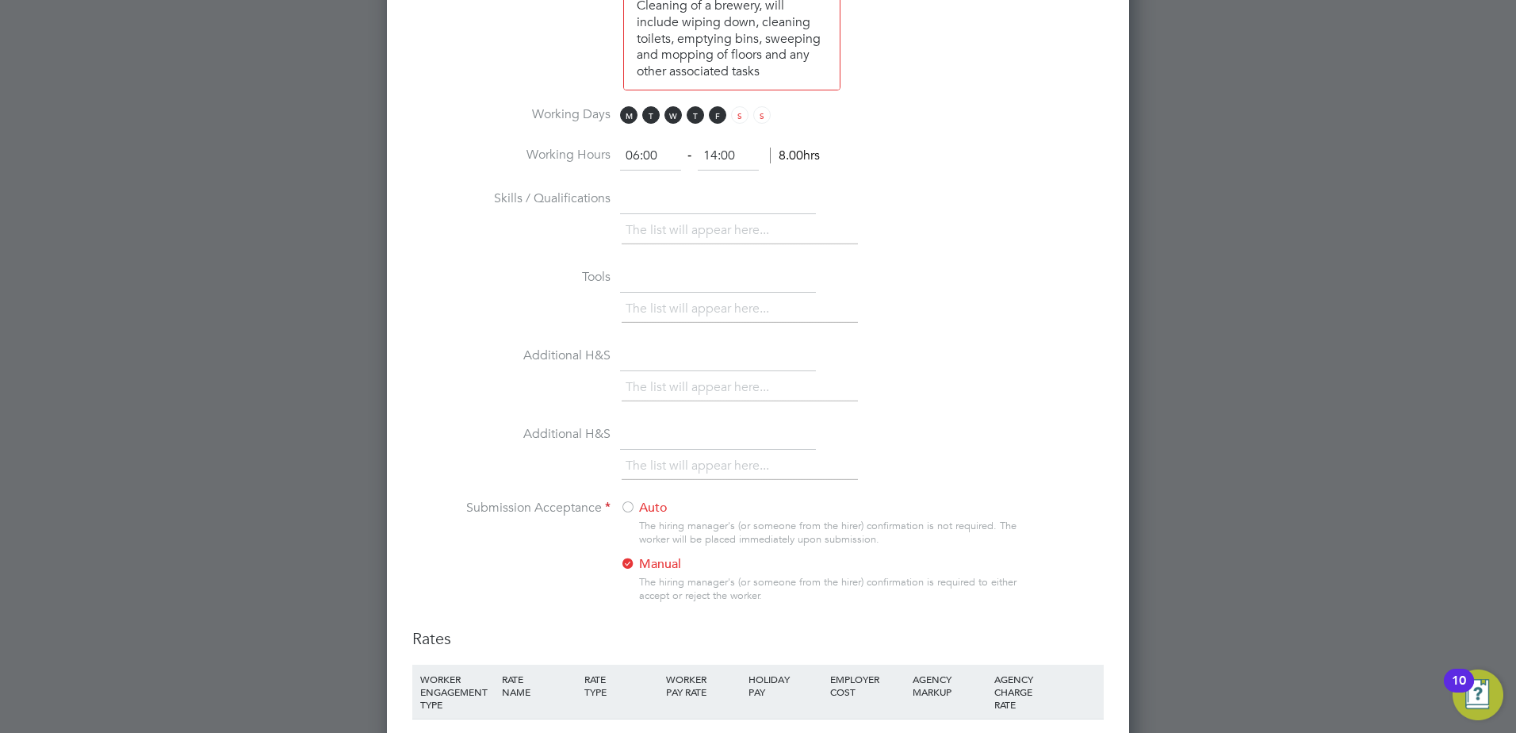
scroll to position [1024, 0]
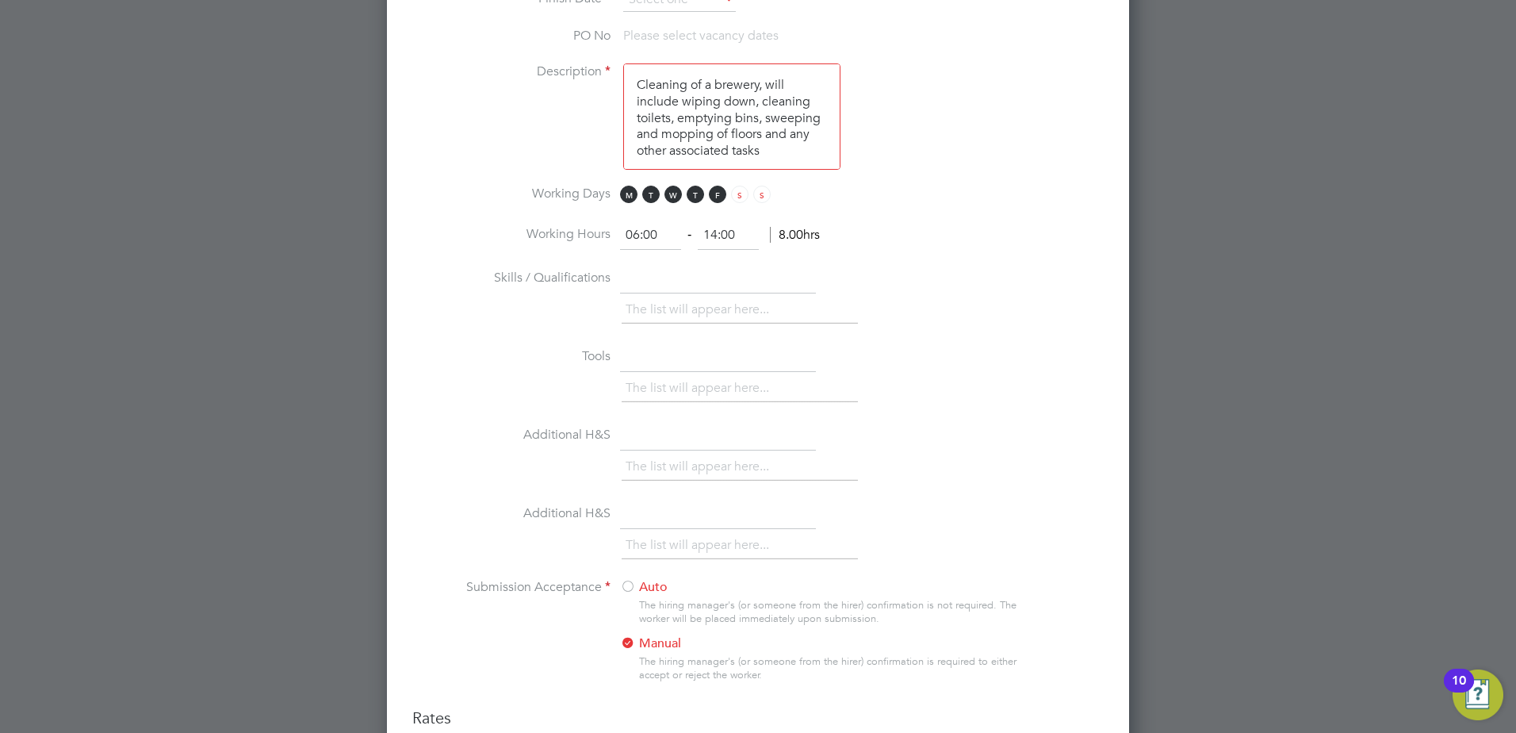
click at [698, 312] on li "The list will appear here..." at bounding box center [701, 309] width 150 height 21
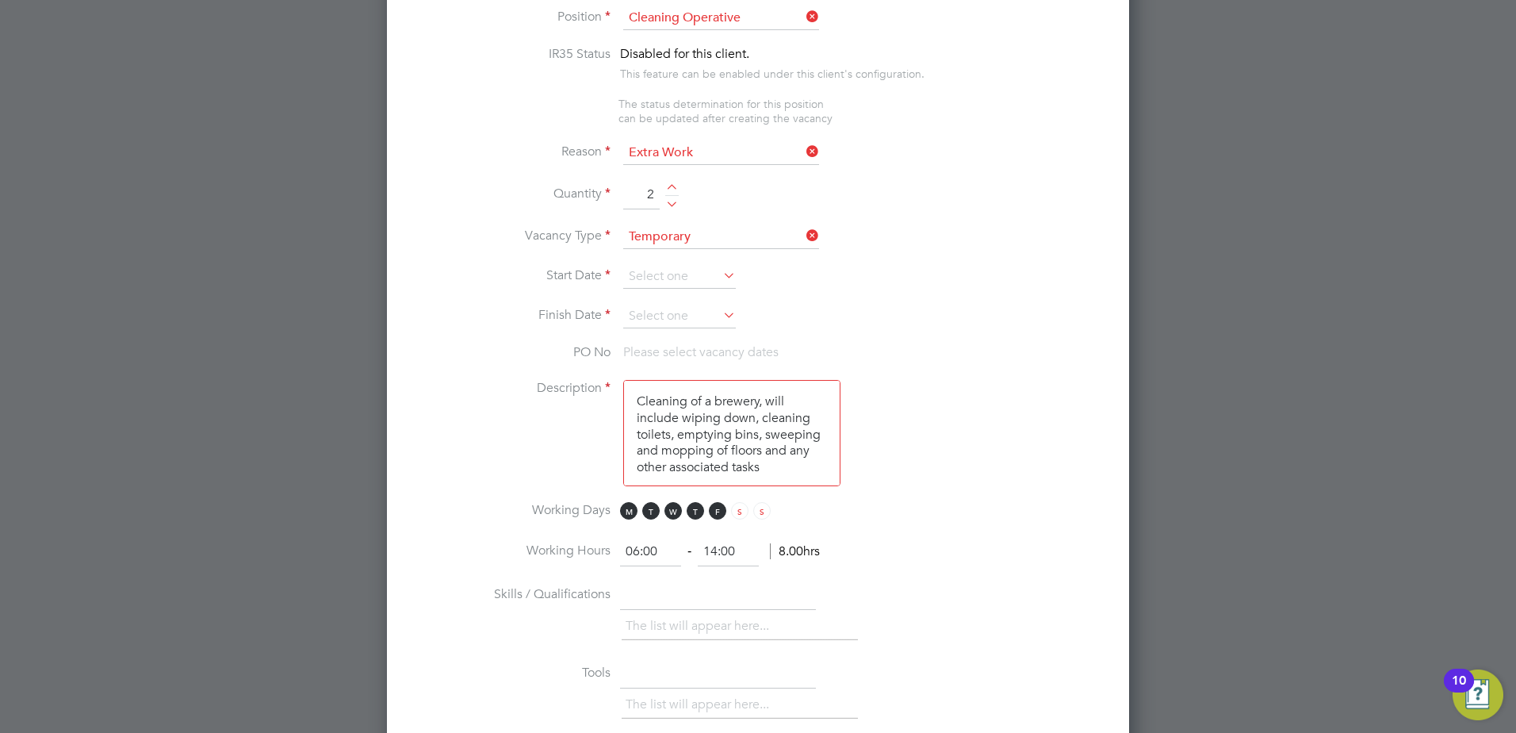
scroll to position [707, 0]
click at [720, 276] on icon at bounding box center [720, 276] width 0 height 22
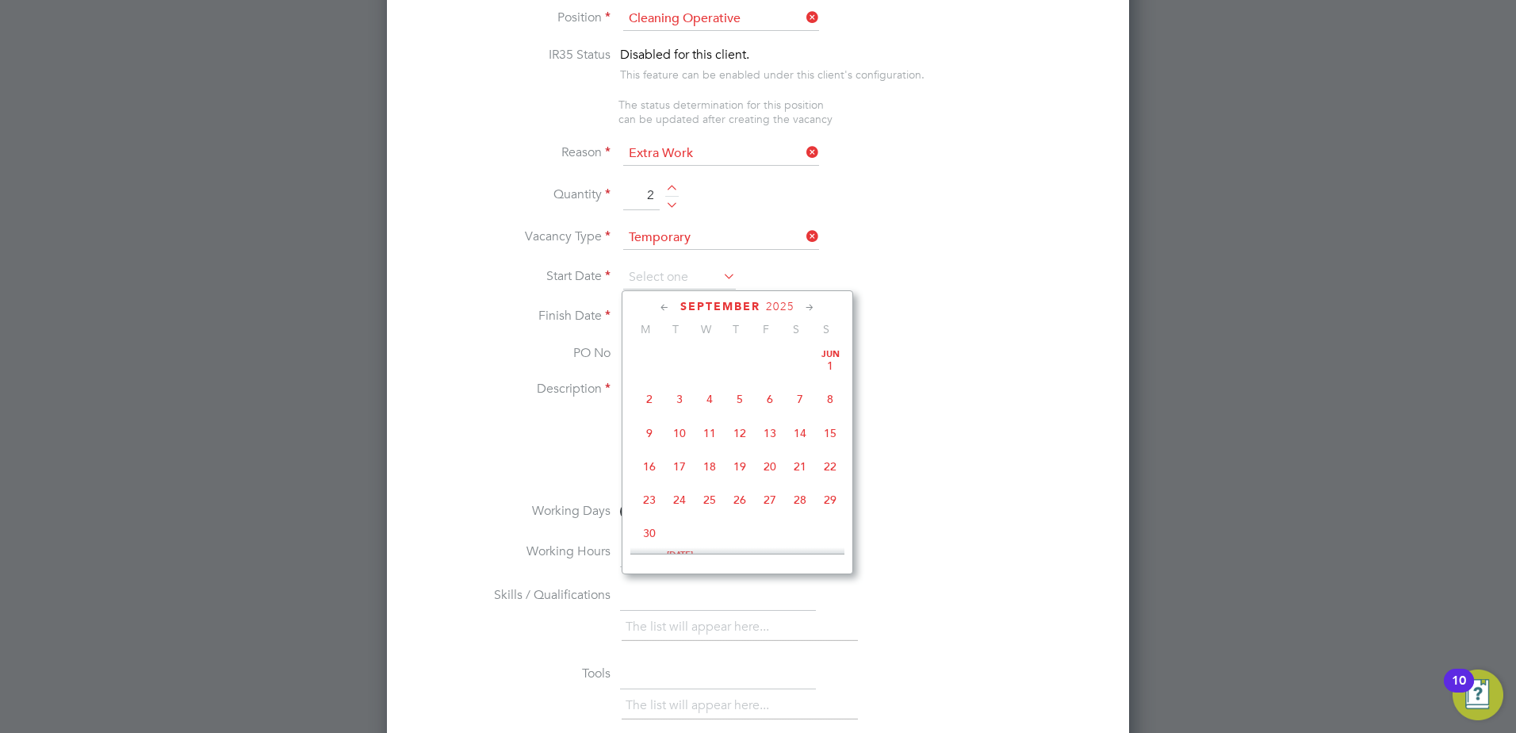
scroll to position [618, 0]
click at [656, 430] on span "29" at bounding box center [649, 417] width 30 height 30
type input "29 Sep 2025"
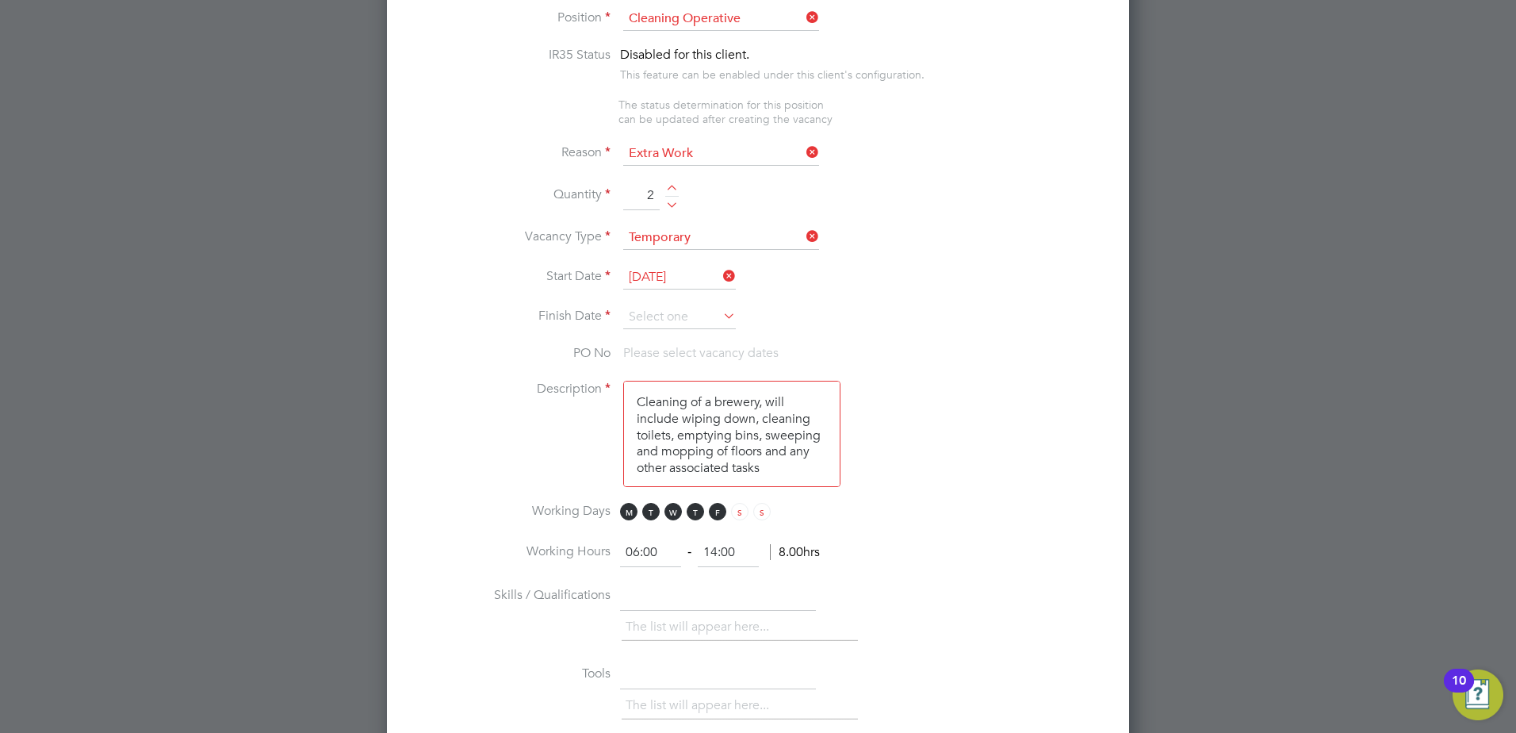
click at [720, 315] on icon at bounding box center [720, 315] width 0 height 22
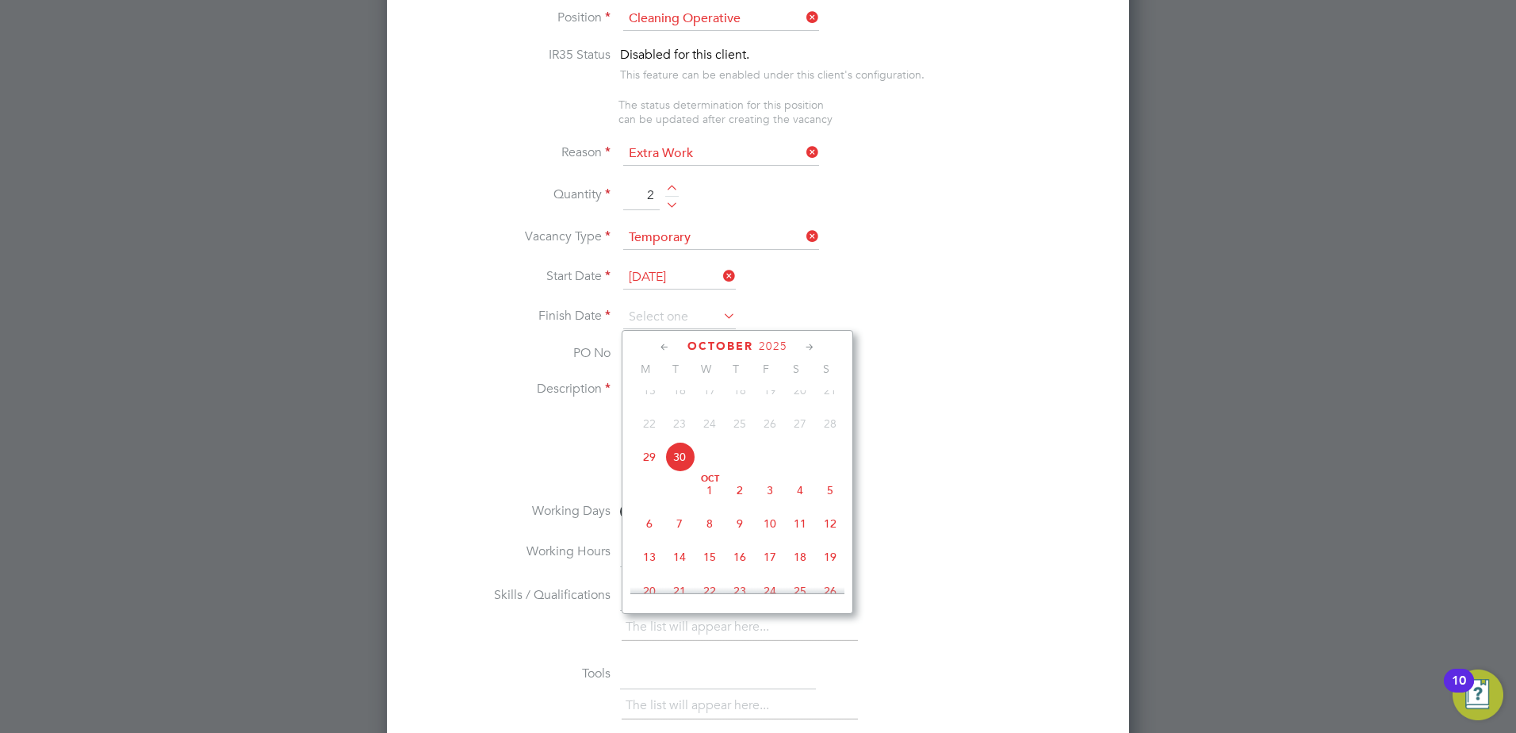
scroll to position [697, 0]
click at [772, 560] on span "31" at bounding box center [770, 545] width 30 height 30
type input "31 Oct 2025"
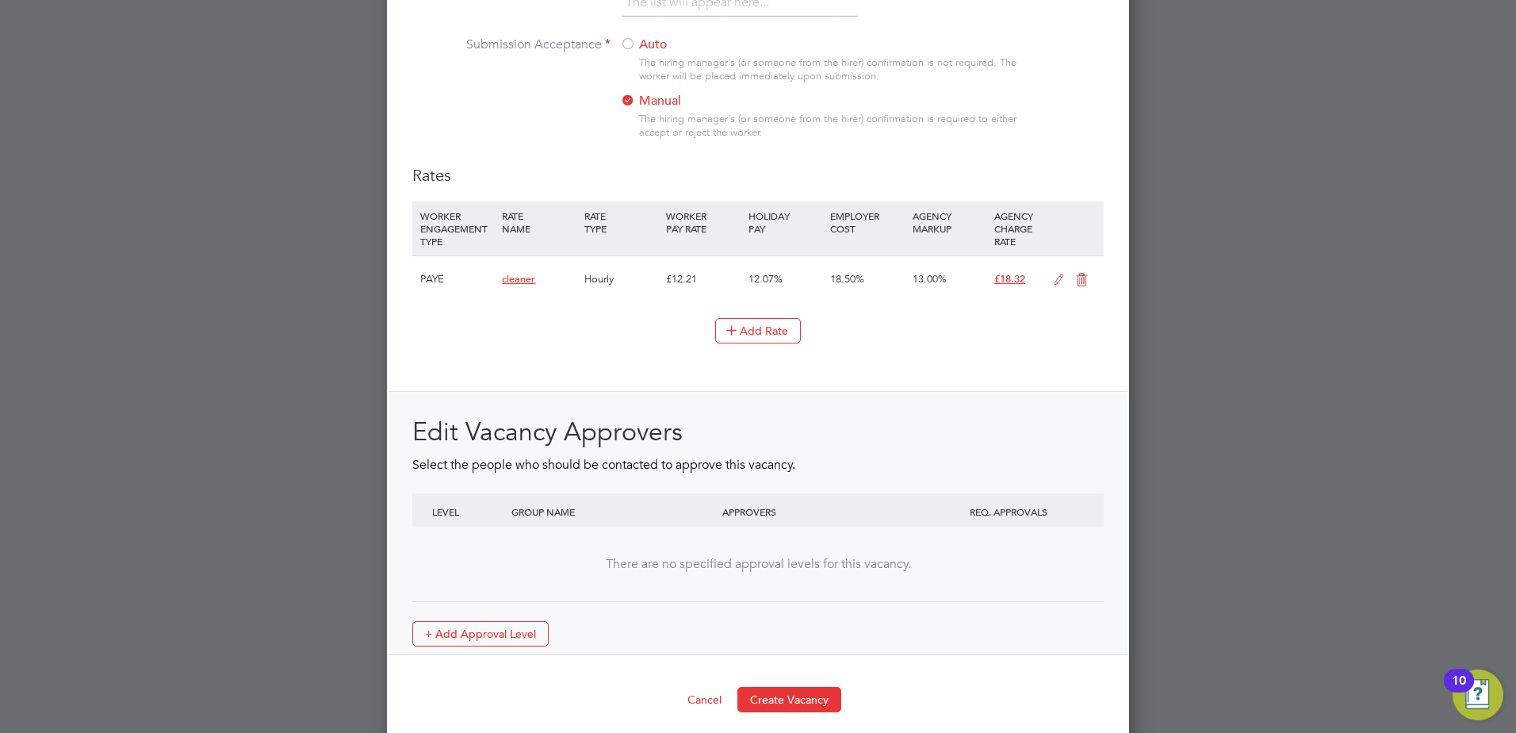
scroll to position [1713, 0]
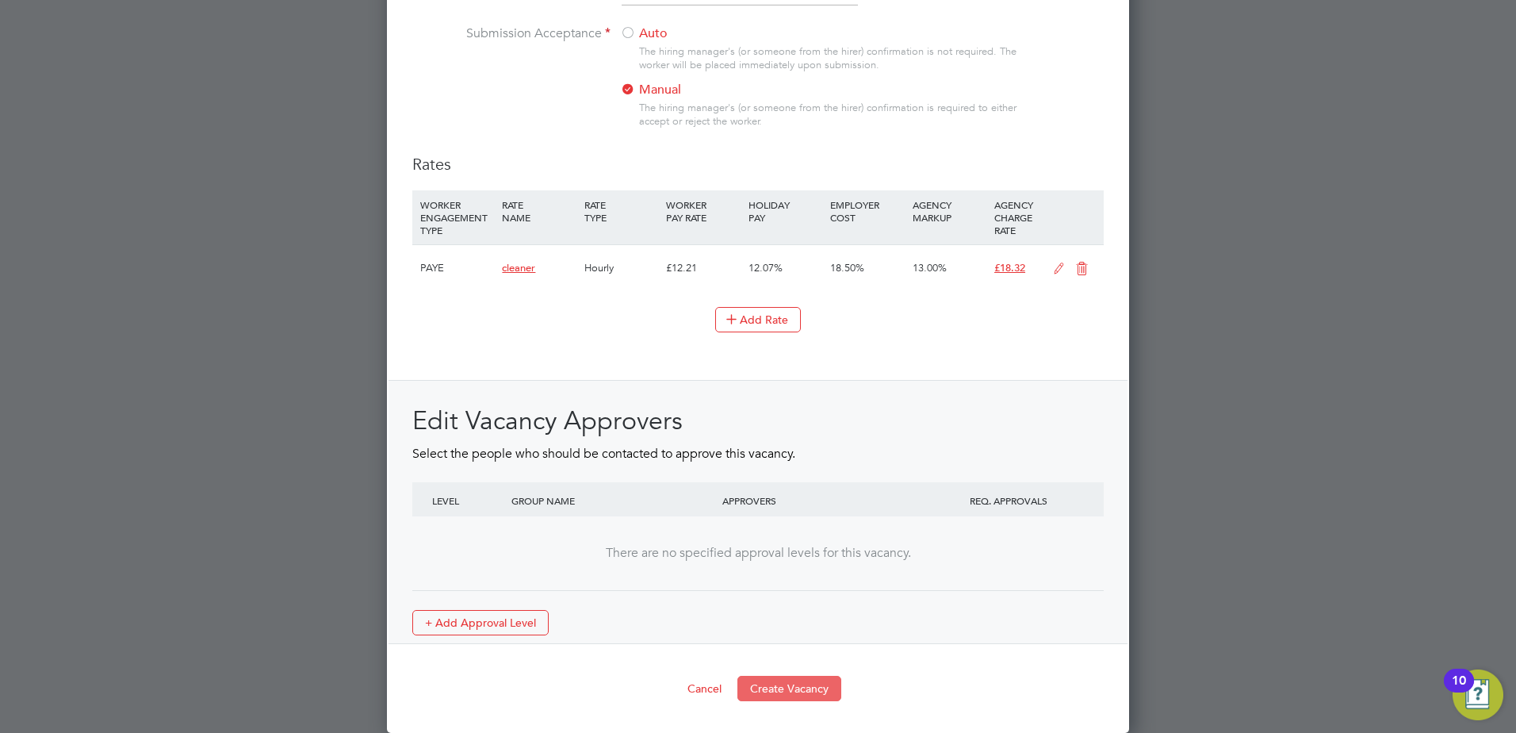
click at [809, 677] on button "Create Vacancy" at bounding box center [789, 688] width 104 height 25
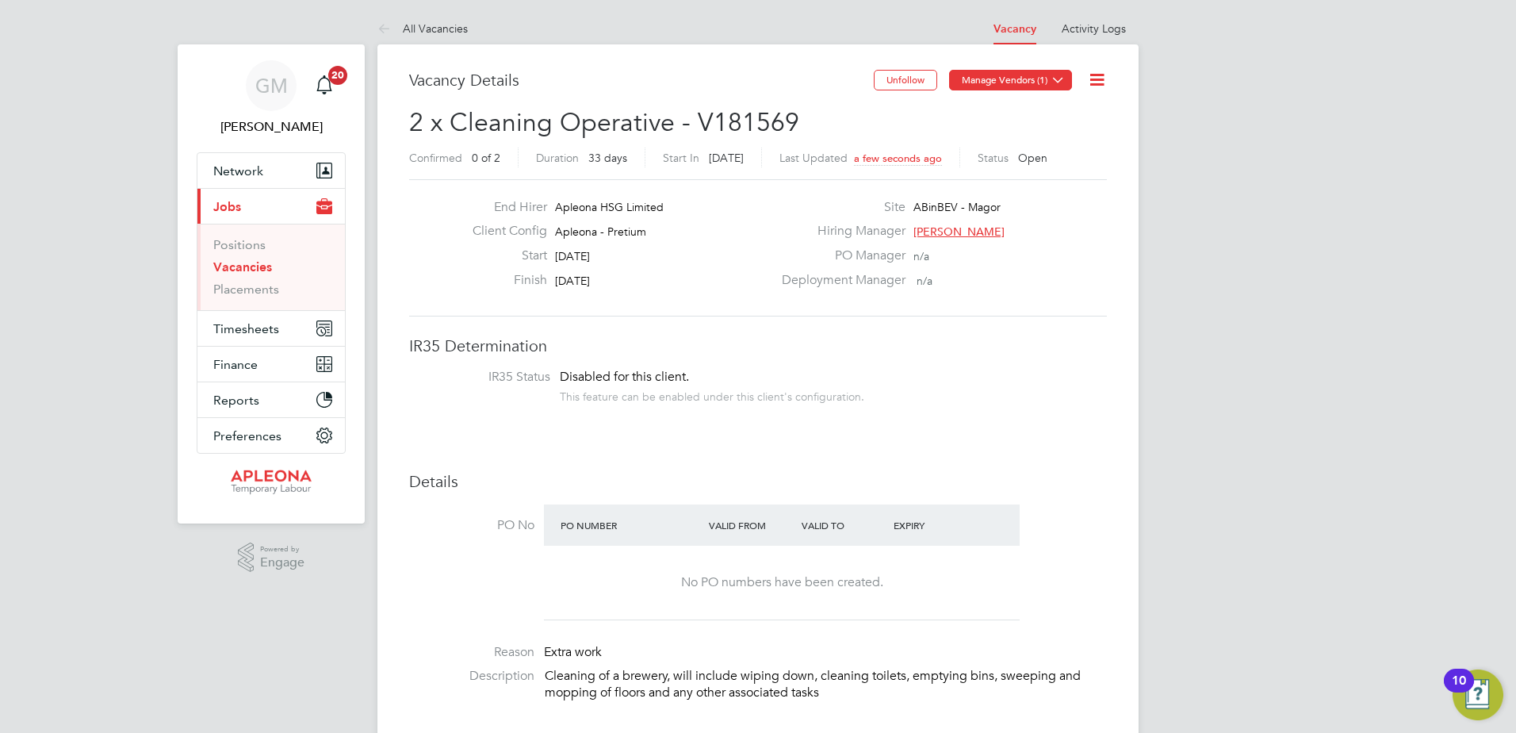
click at [994, 77] on button "Manage Vendors (1)" at bounding box center [1010, 80] width 123 height 21
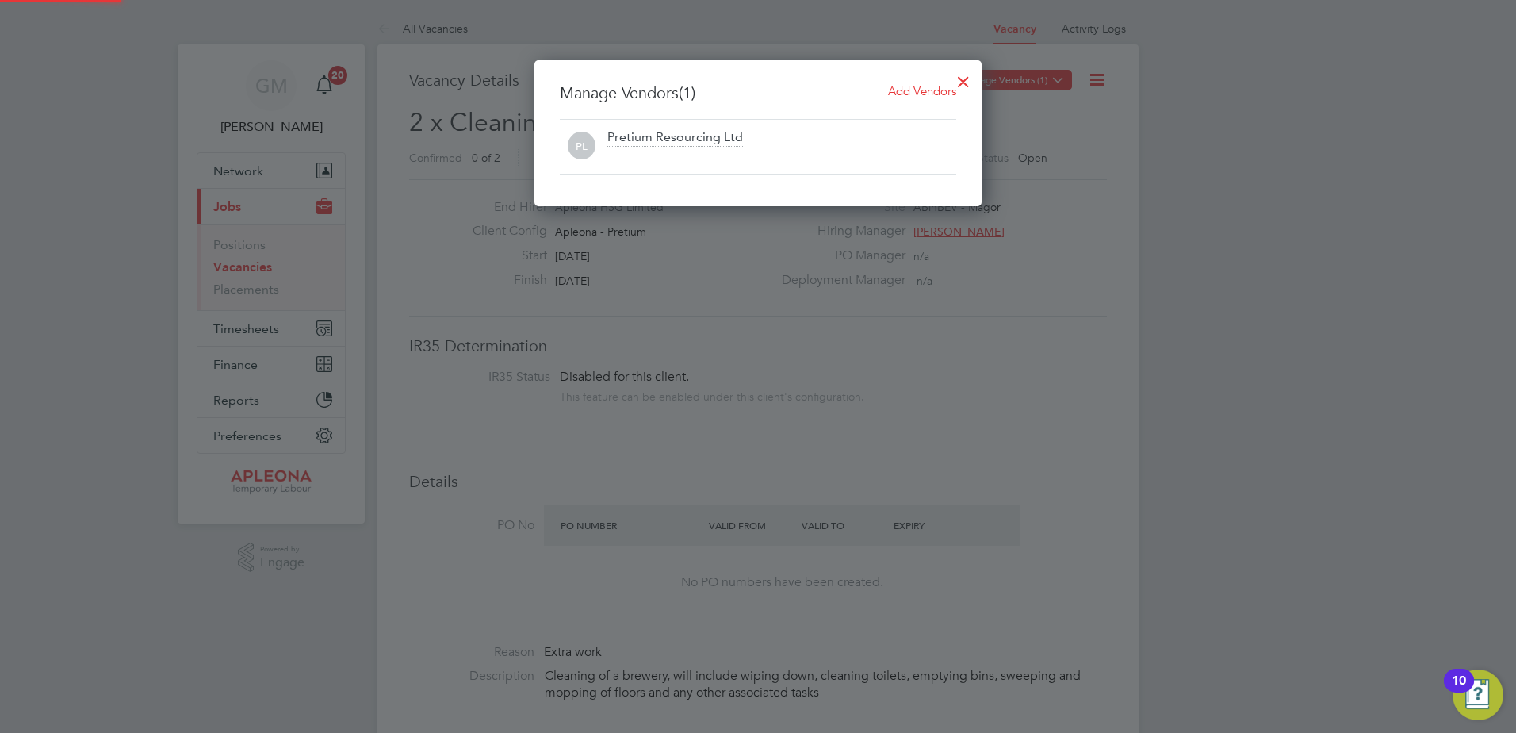
scroll to position [147, 448]
click at [942, 92] on span "Add Vendors" at bounding box center [922, 90] width 68 height 15
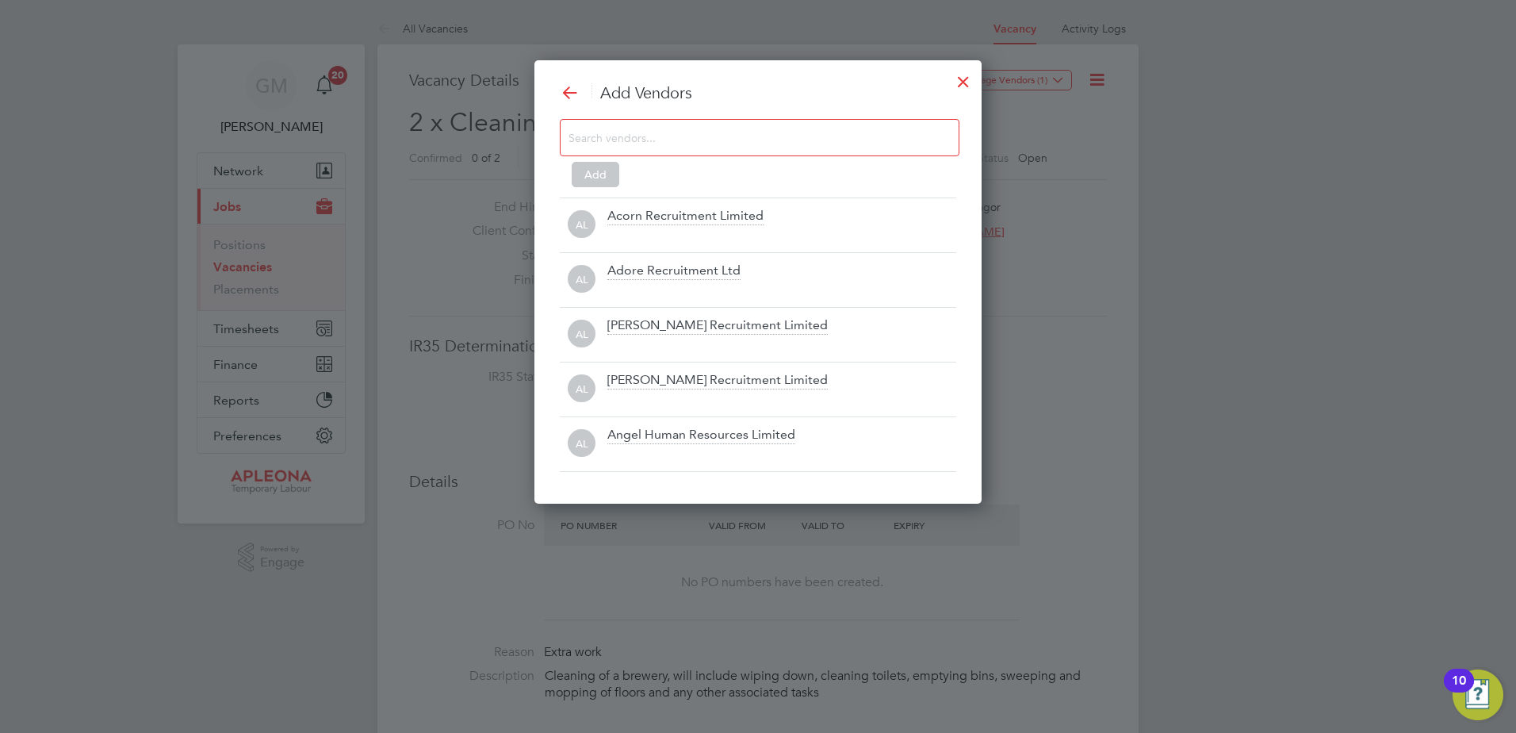
drag, startPoint x: 710, startPoint y: 212, endPoint x: 661, endPoint y: 204, distance: 49.1
click at [709, 212] on div "Acorn Recruitment Limited" at bounding box center [685, 216] width 156 height 17
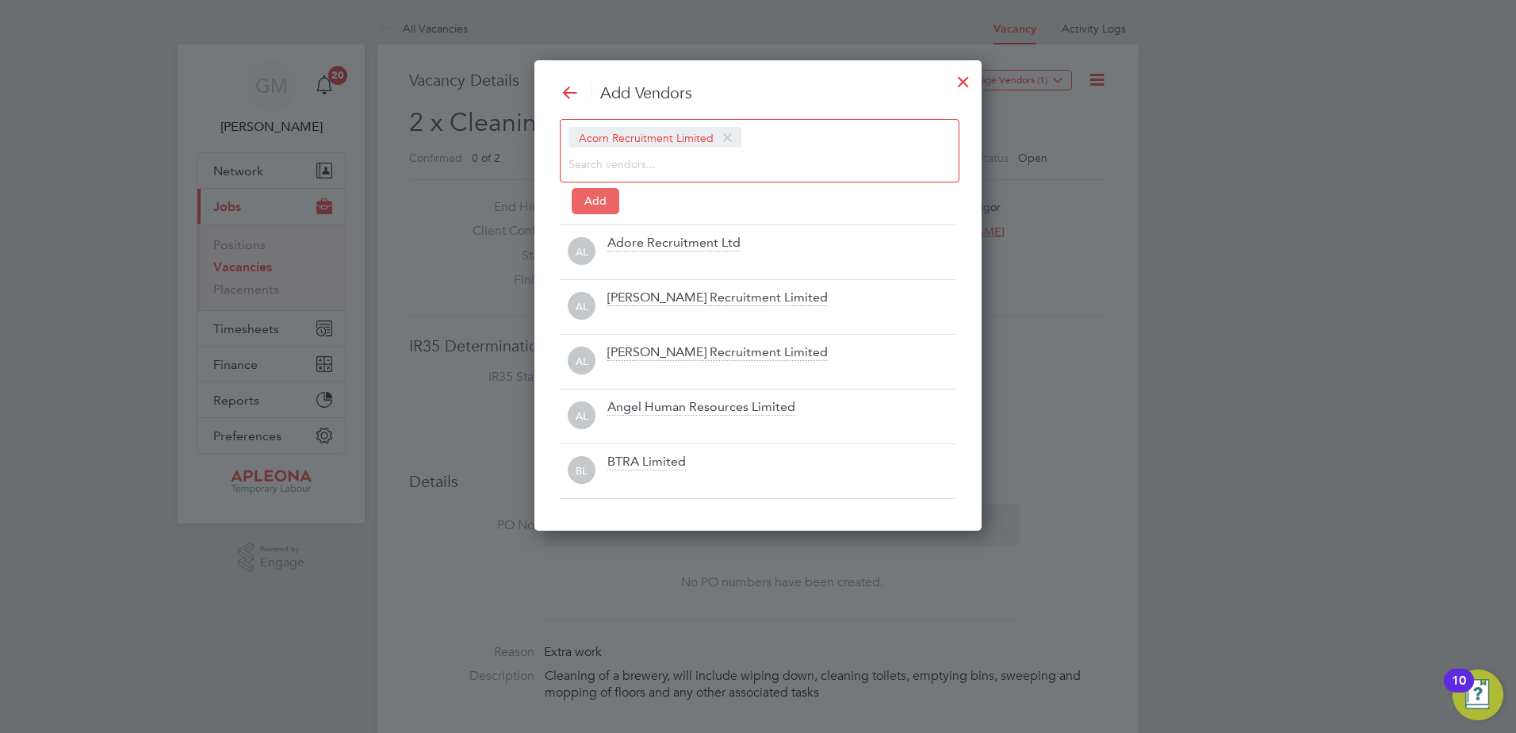
click at [602, 193] on button "Add" at bounding box center [596, 200] width 48 height 25
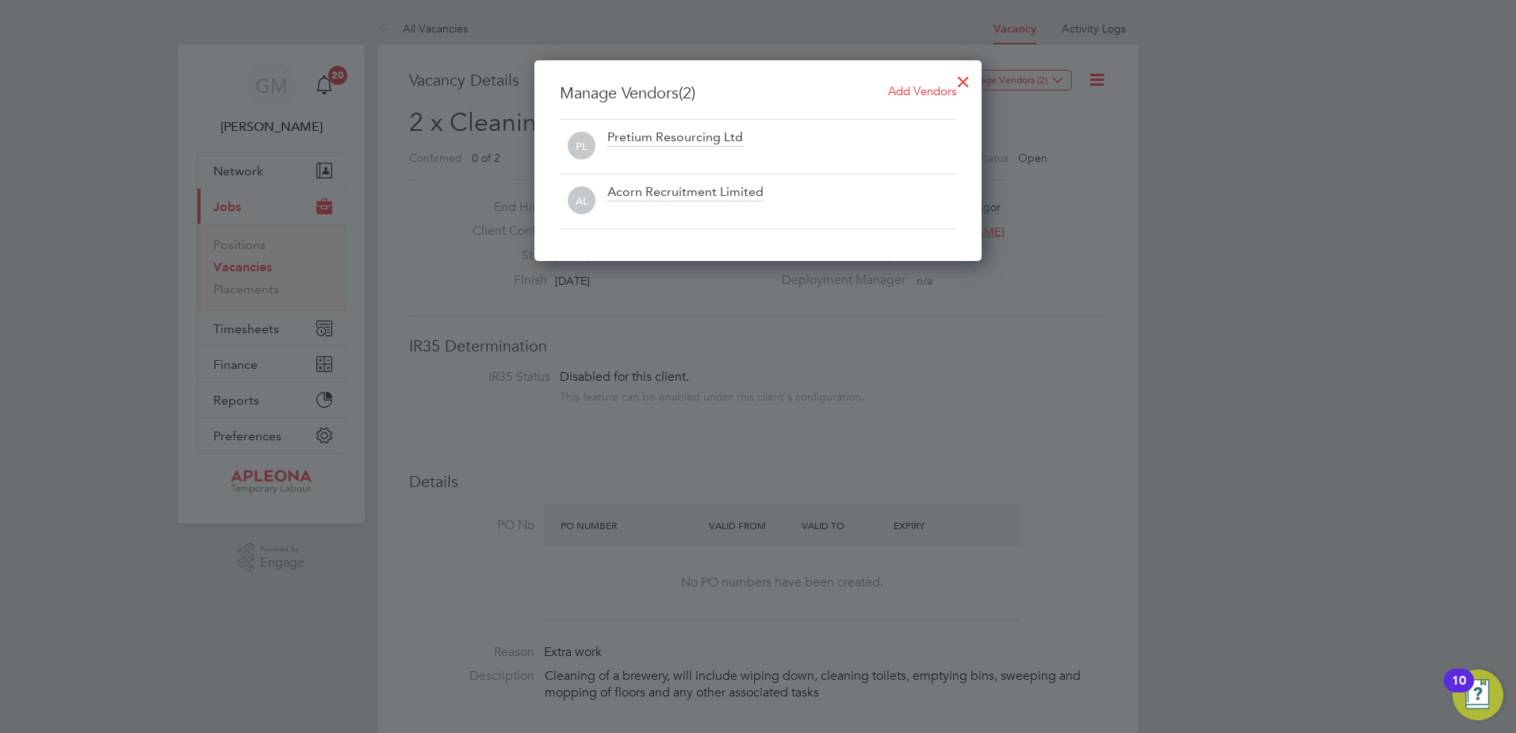
click at [1145, 207] on div at bounding box center [758, 366] width 1516 height 733
click at [964, 84] on div at bounding box center [963, 77] width 29 height 29
